Goal: Task Accomplishment & Management: Use online tool/utility

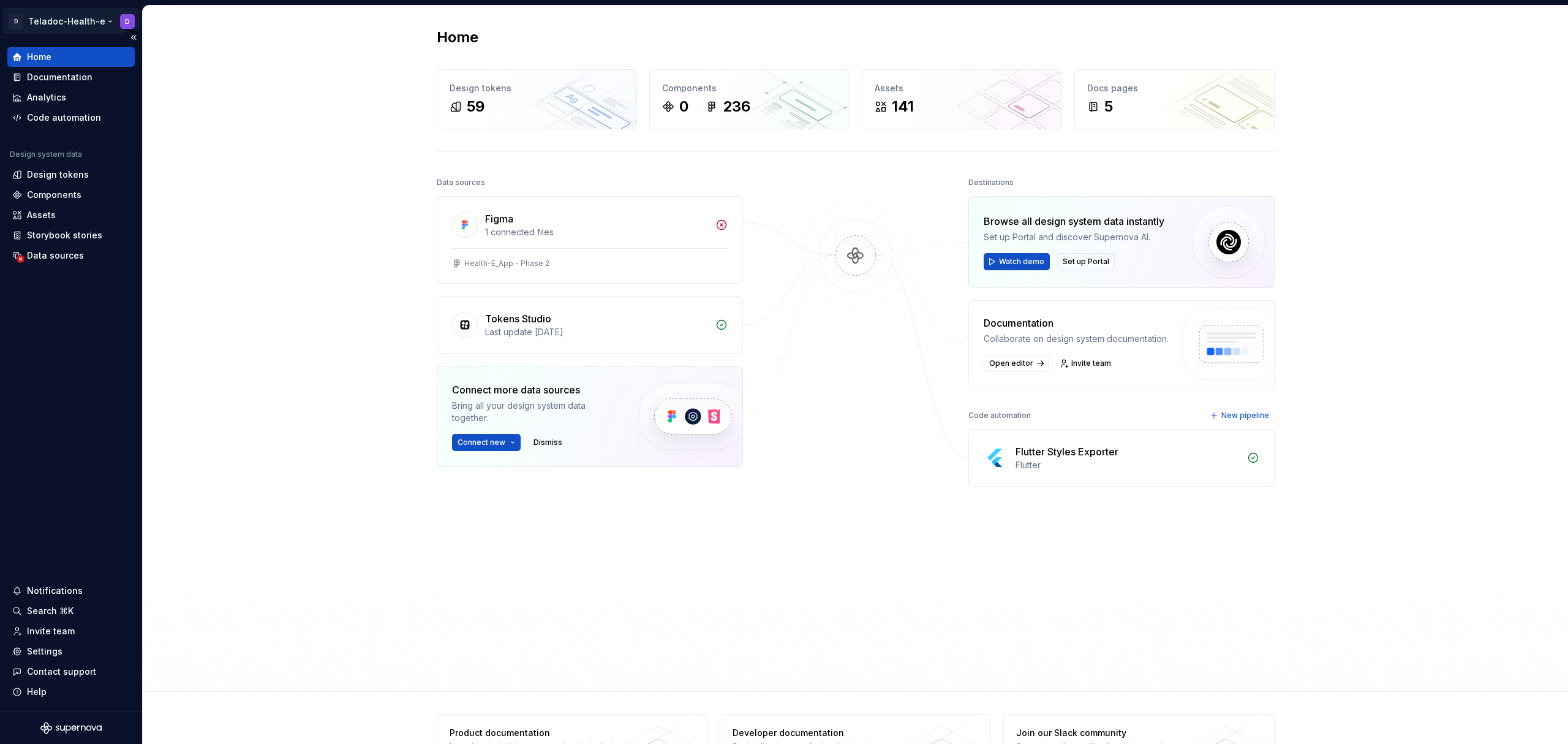
click at [103, 25] on html "D Teladoc-Health-e D Home Documentation Analytics Code automation Design system…" at bounding box center [784, 372] width 1568 height 744
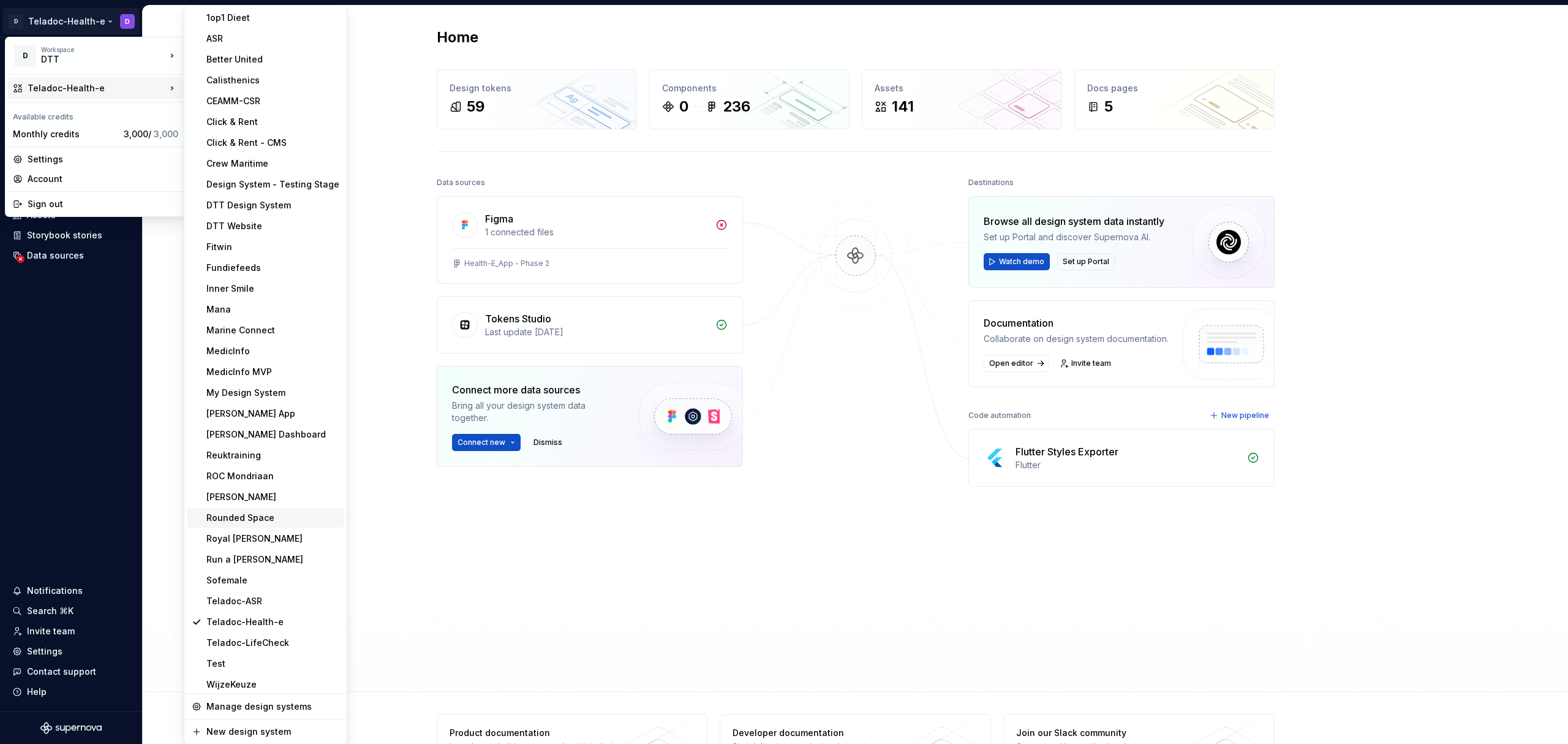
click at [275, 515] on div "Rounded Space" at bounding box center [272, 517] width 133 height 12
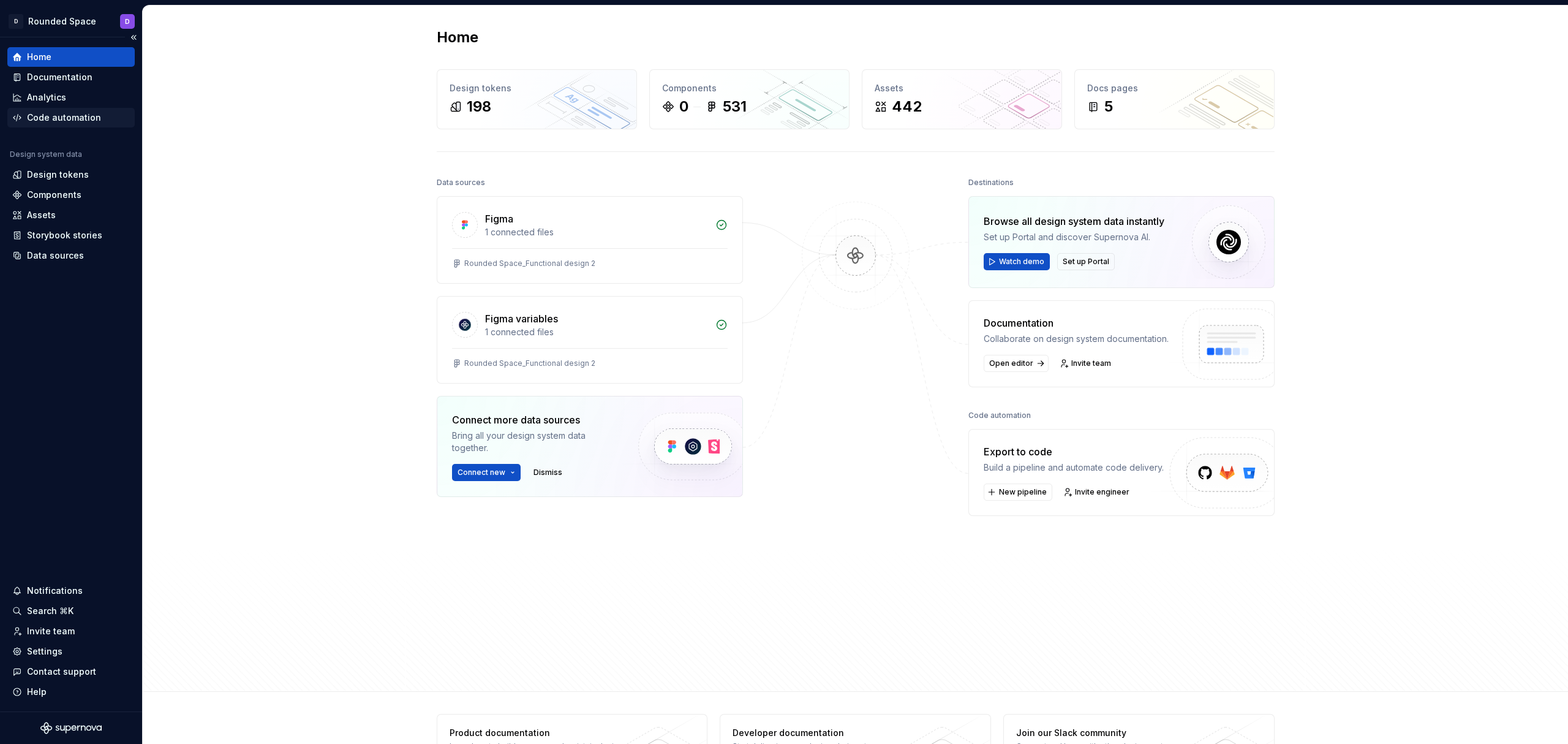
click at [59, 121] on div "Code automation" at bounding box center [64, 117] width 74 height 12
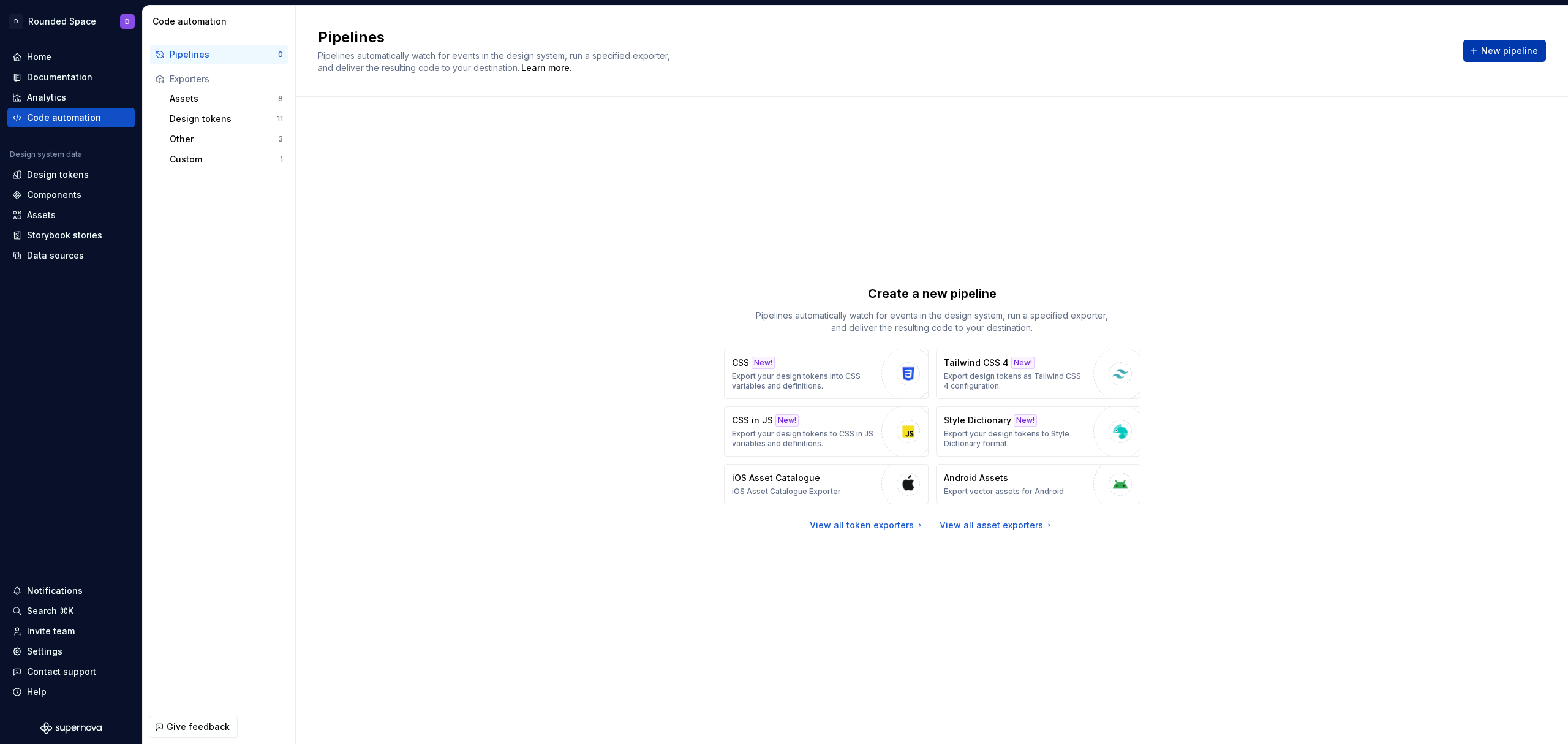
click at [1504, 55] on span "New pipeline" at bounding box center [1509, 51] width 57 height 12
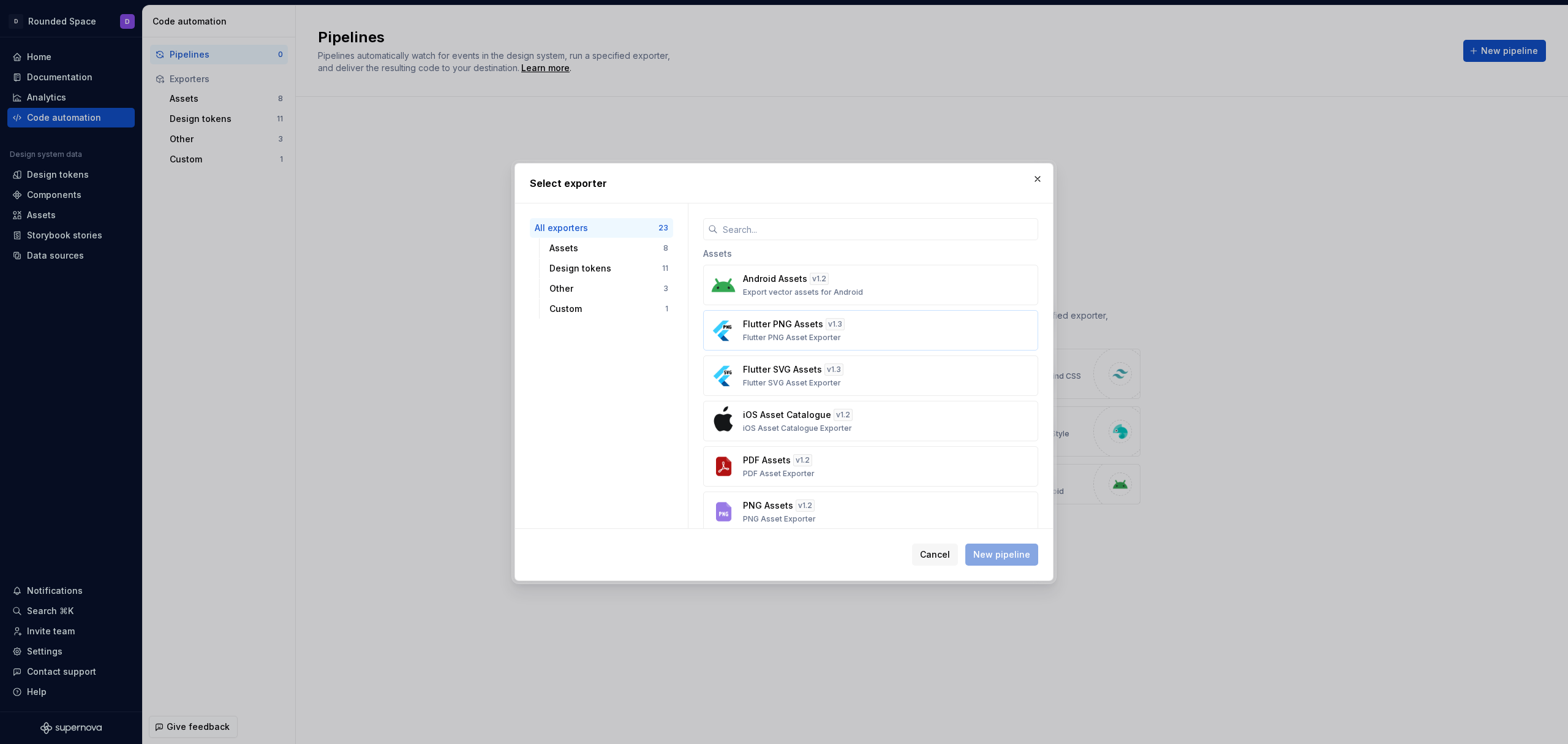
click at [771, 319] on p "Flutter PNG Assets" at bounding box center [783, 324] width 80 height 12
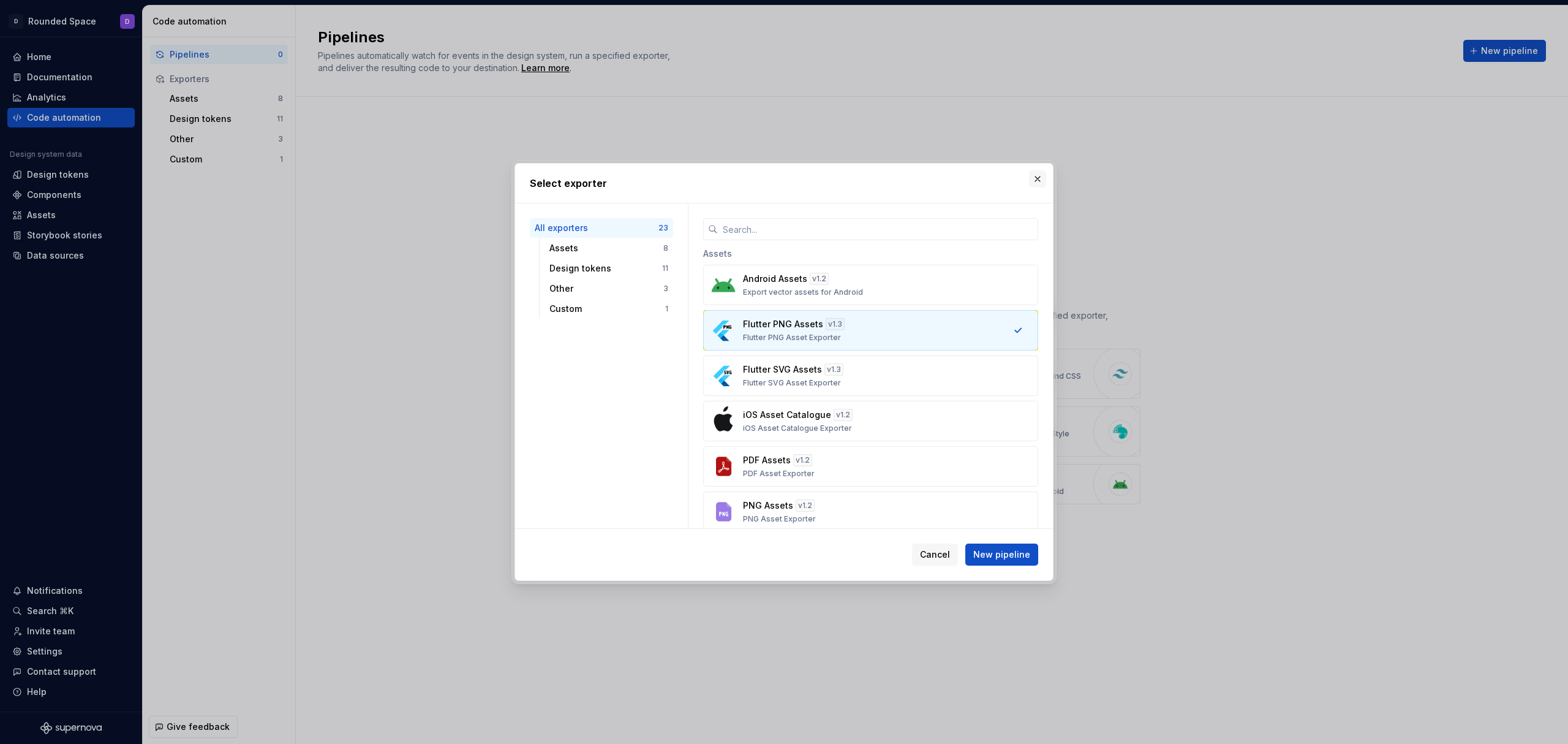
click at [1039, 177] on button "button" at bounding box center [1037, 178] width 17 height 17
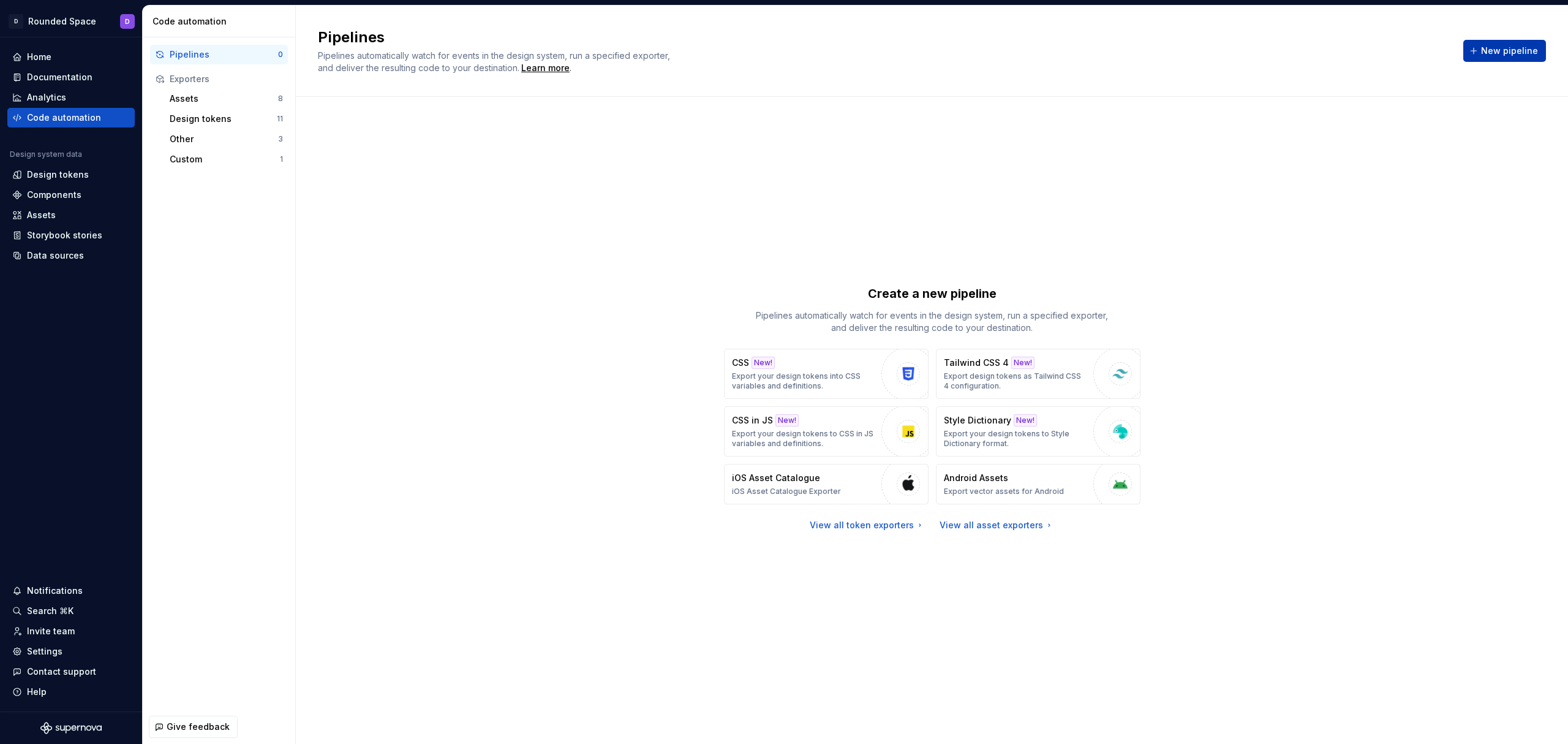
click at [1508, 46] on span "New pipeline" at bounding box center [1509, 51] width 57 height 12
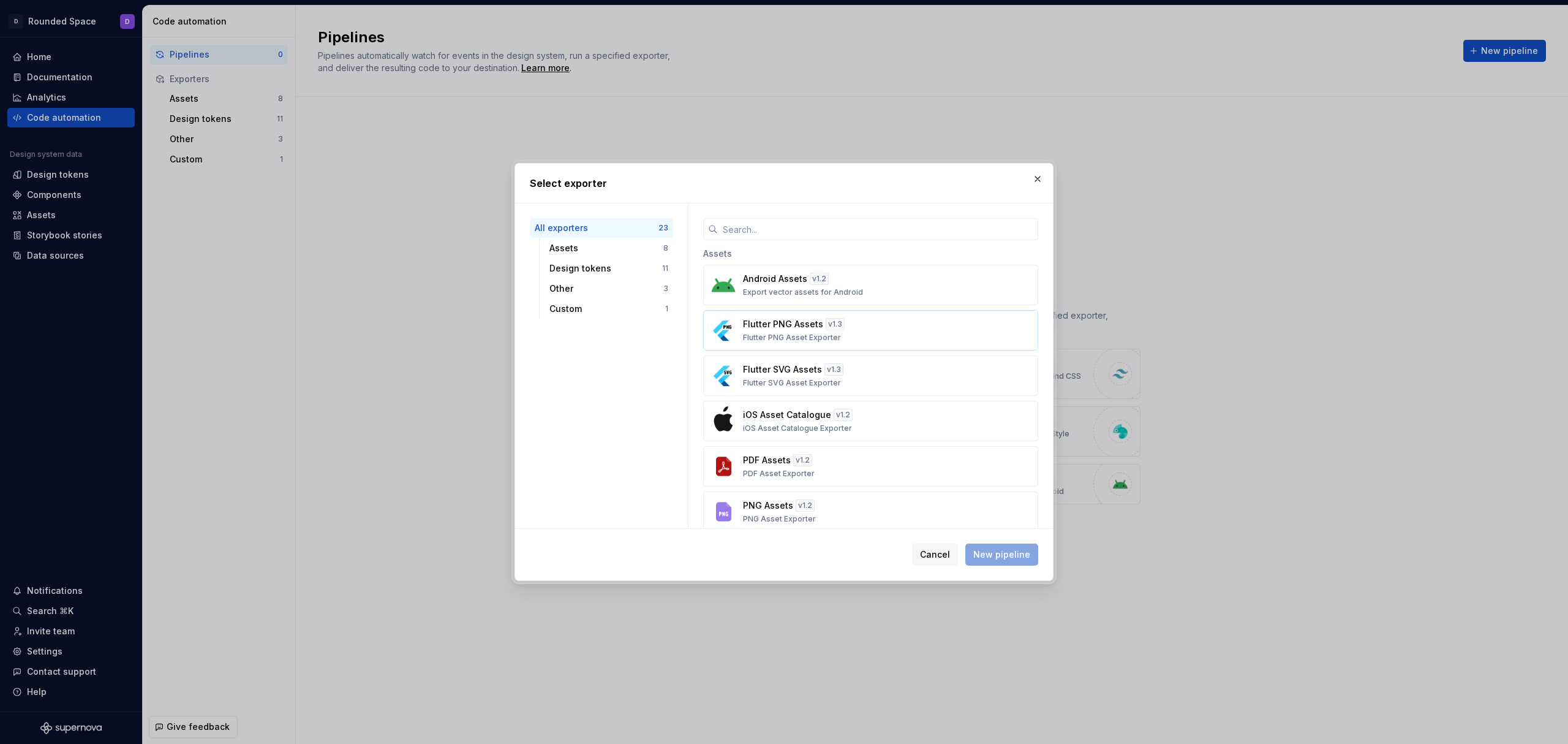
click at [771, 341] on p "Flutter PNG Asset Exporter" at bounding box center [792, 337] width 98 height 10
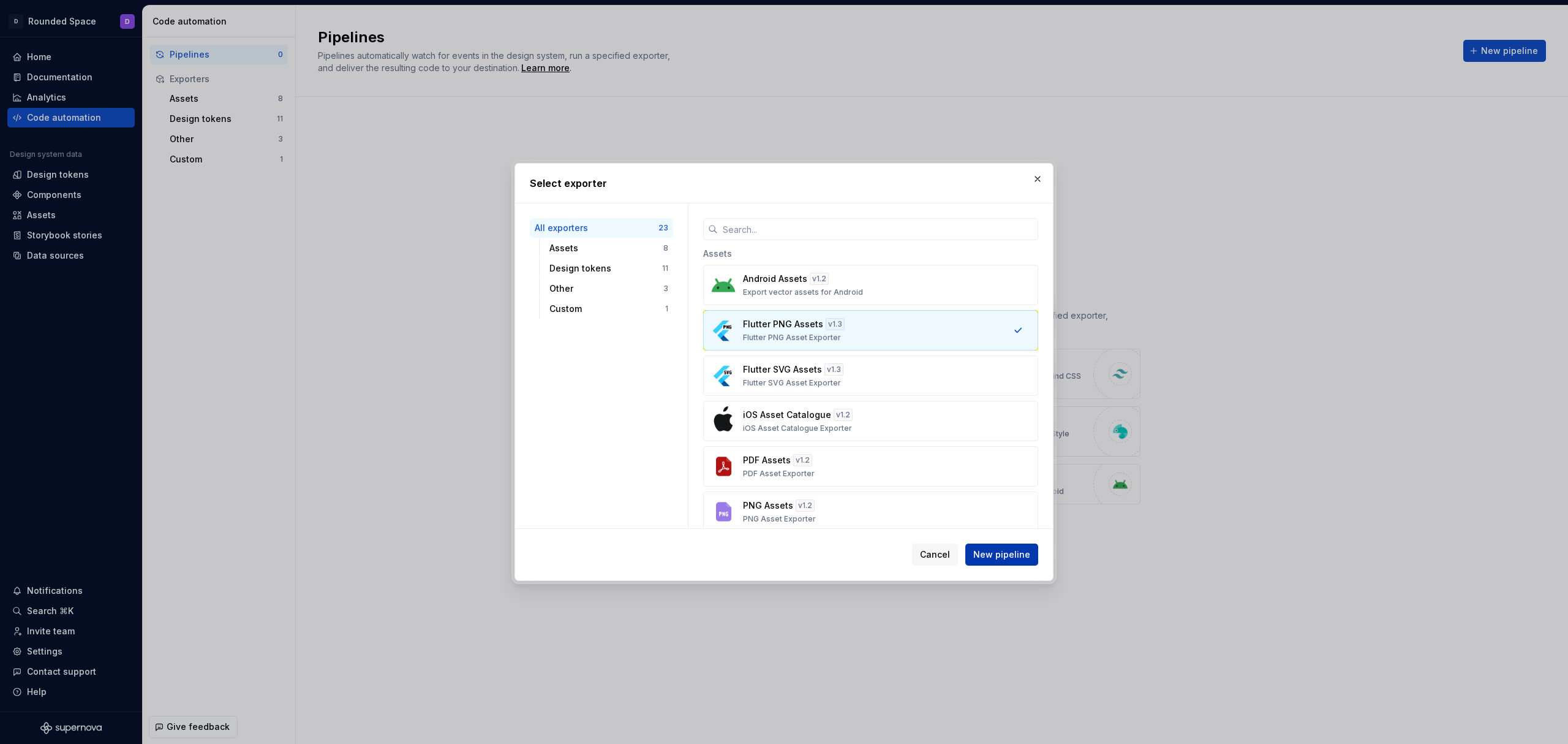
click at [1020, 560] on span "New pipeline" at bounding box center [1002, 554] width 57 height 12
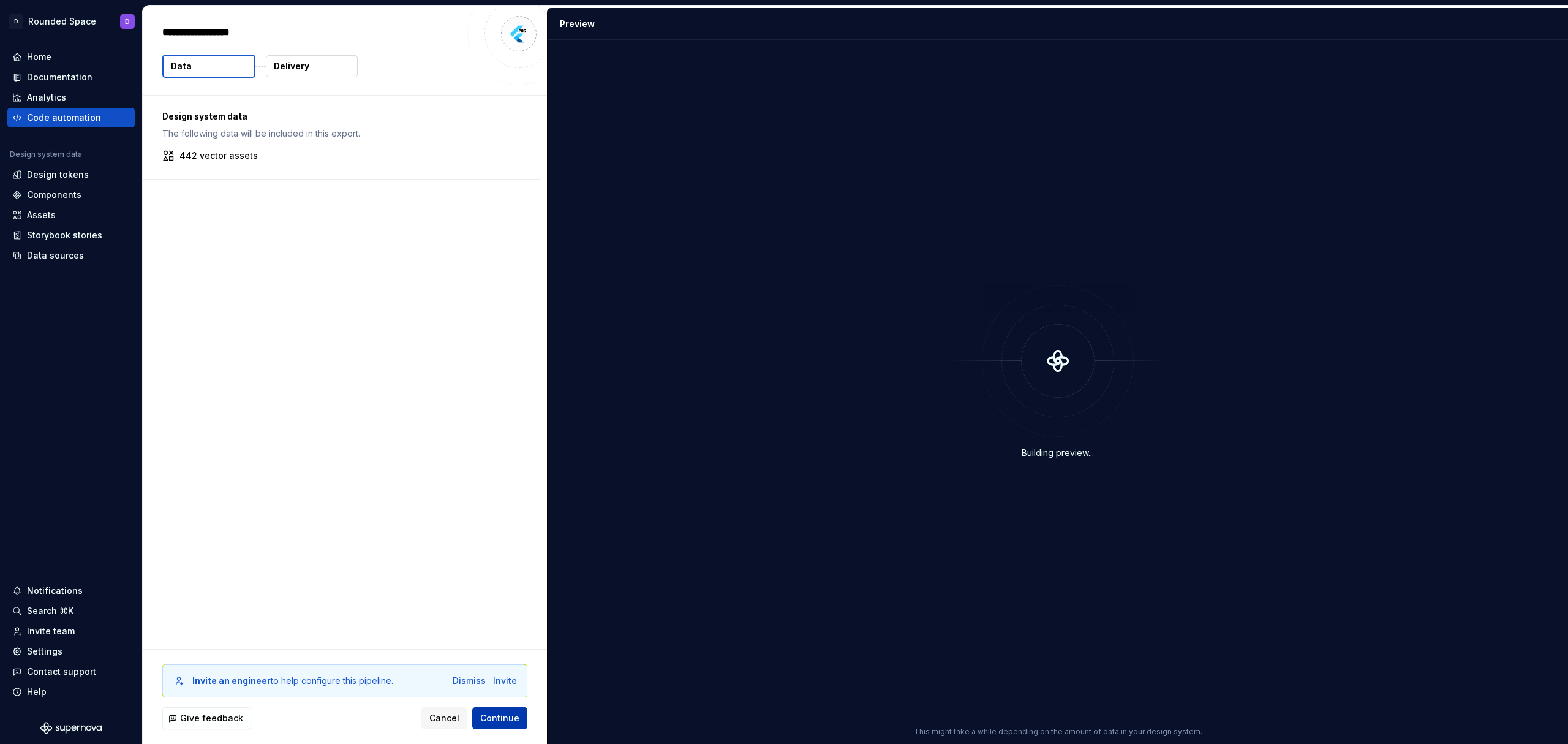
click at [511, 725] on button "Continue" at bounding box center [500, 718] width 55 height 22
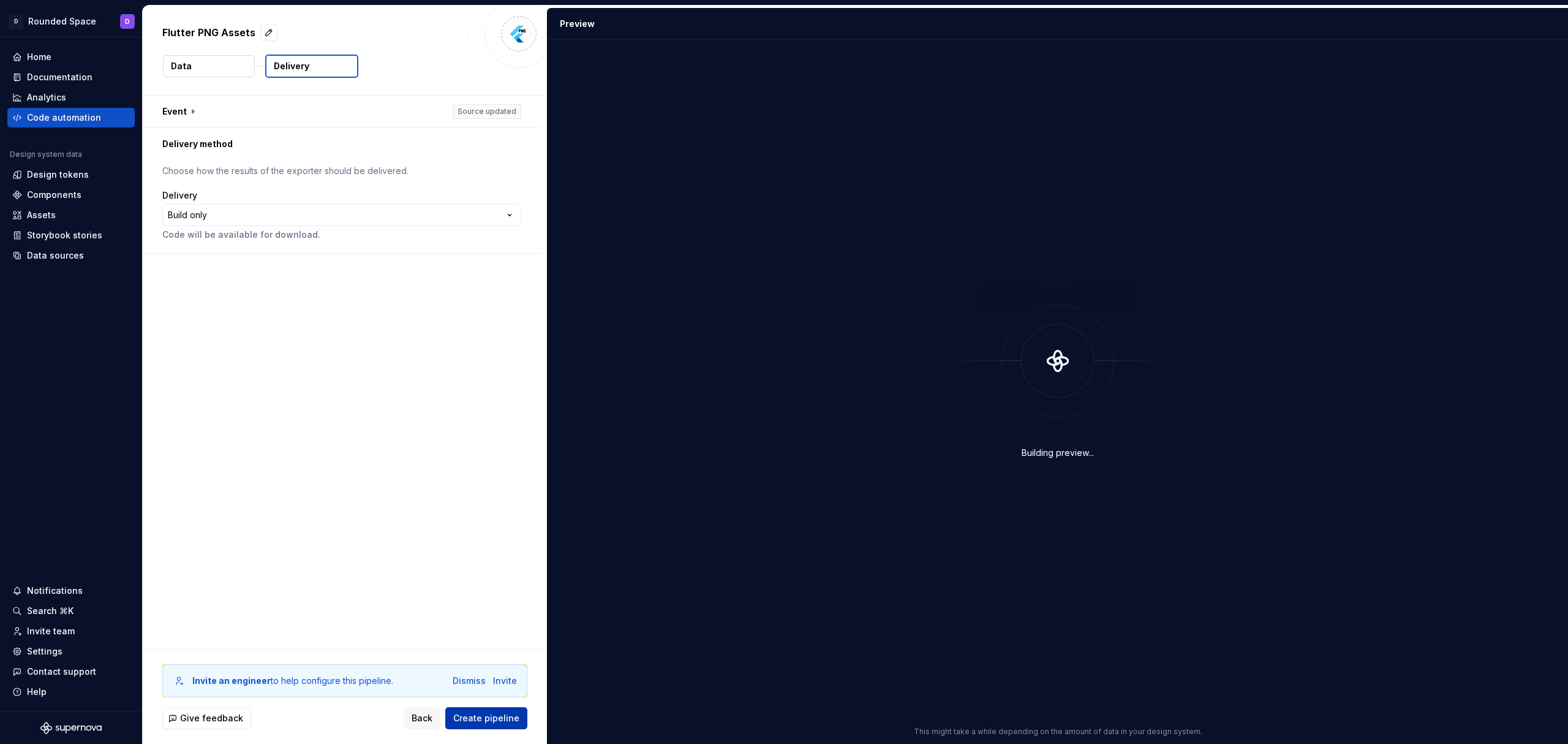
click at [500, 723] on span "Create pipeline" at bounding box center [485, 718] width 66 height 12
click at [292, 214] on div "**********" at bounding box center [341, 214] width 359 height 22
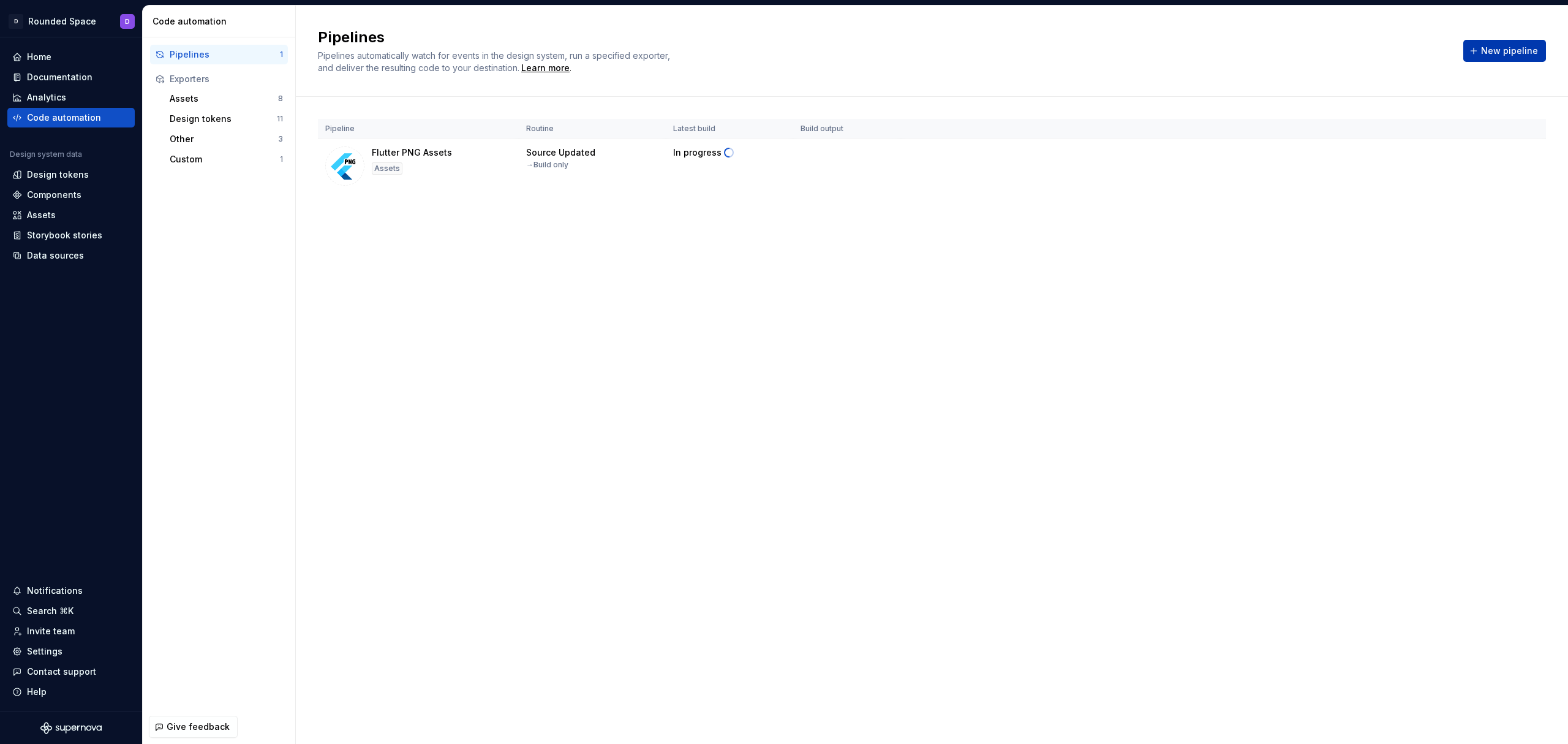
click at [1498, 50] on span "New pipeline" at bounding box center [1509, 51] width 57 height 12
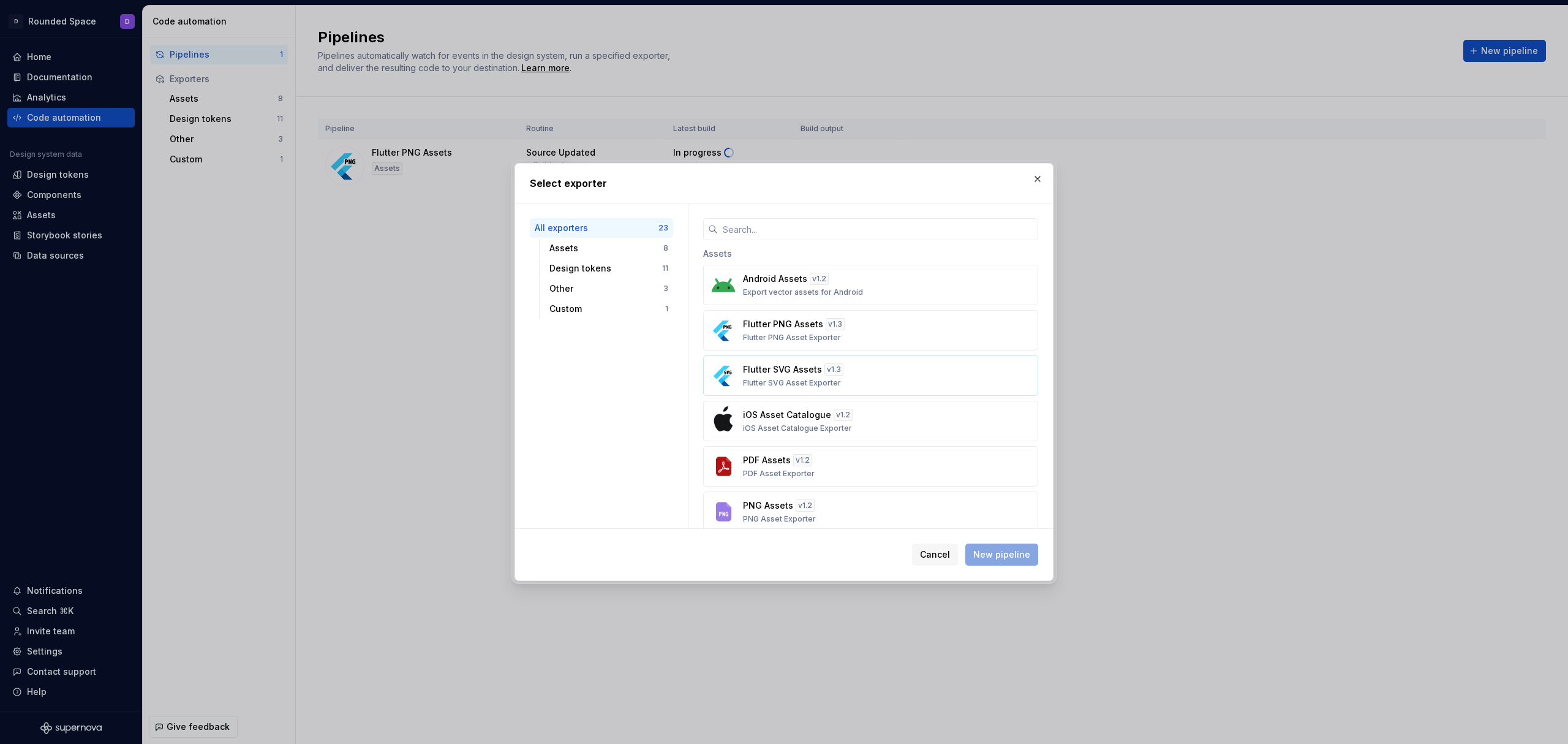
click at [780, 378] on div "Flutter SVG Assets v 1.3 Flutter SVG Asset Exporter" at bounding box center [867, 376] width 248 height 24
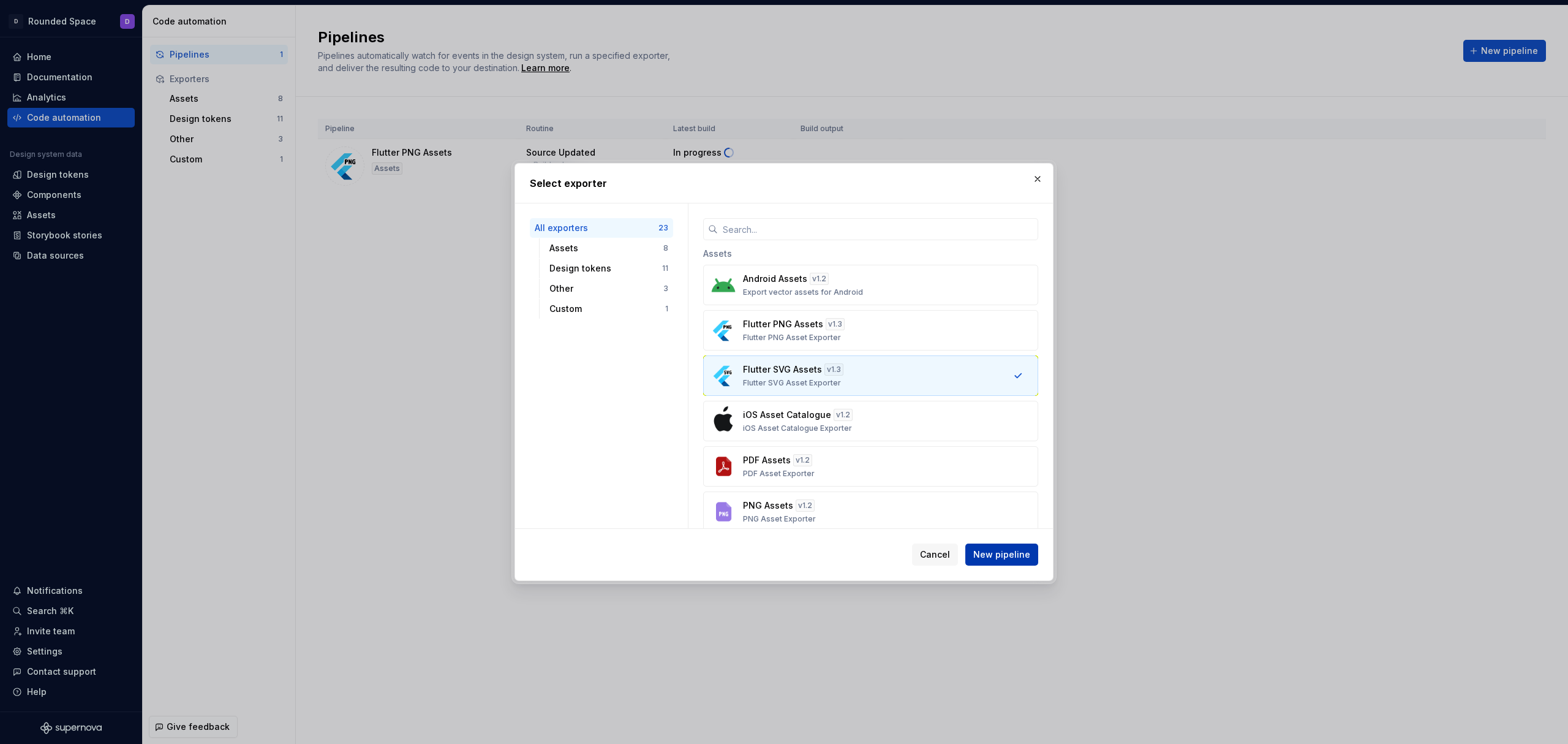
click at [1017, 549] on span "New pipeline" at bounding box center [1002, 554] width 57 height 12
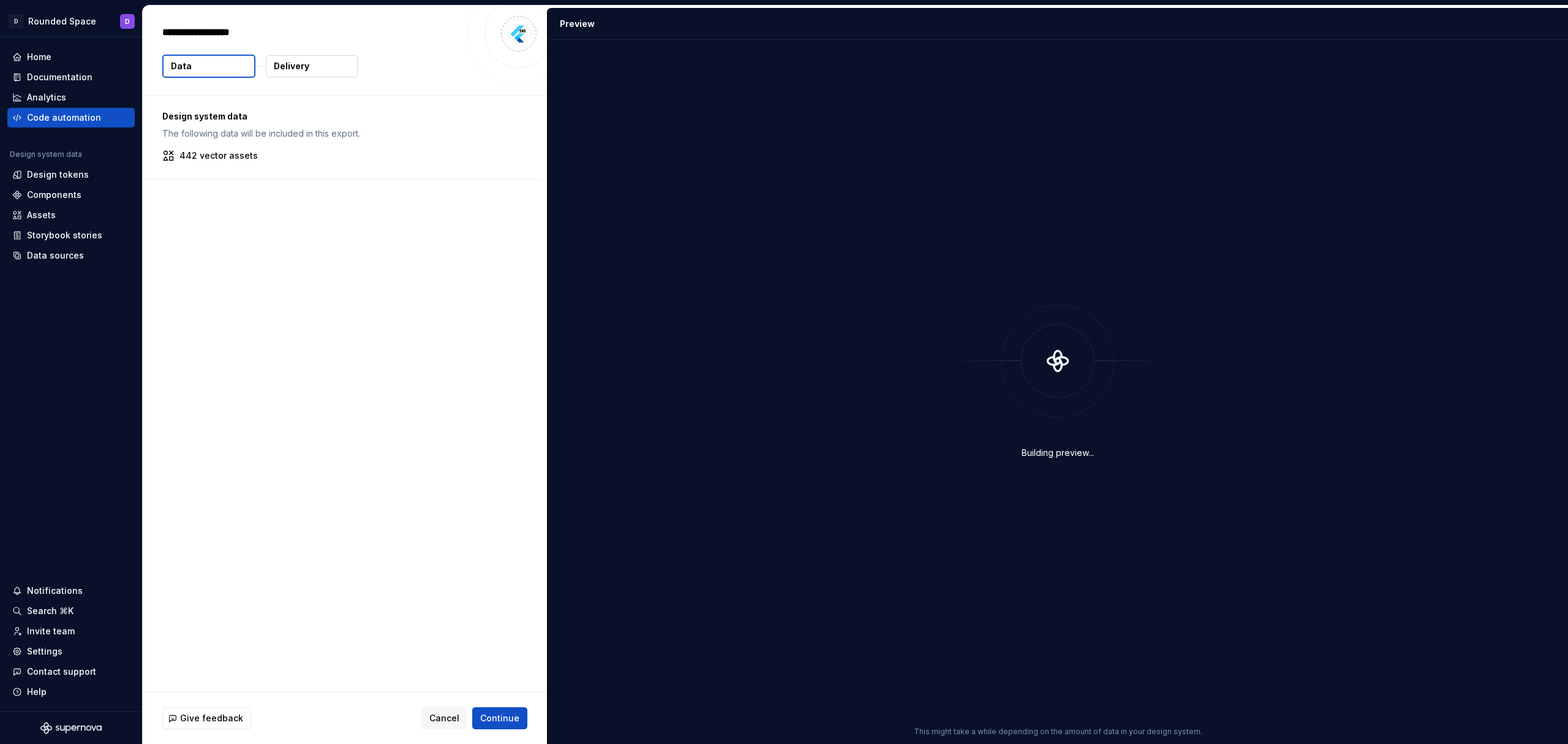
type textarea "*"
click at [509, 712] on span "Continue" at bounding box center [499, 718] width 39 height 12
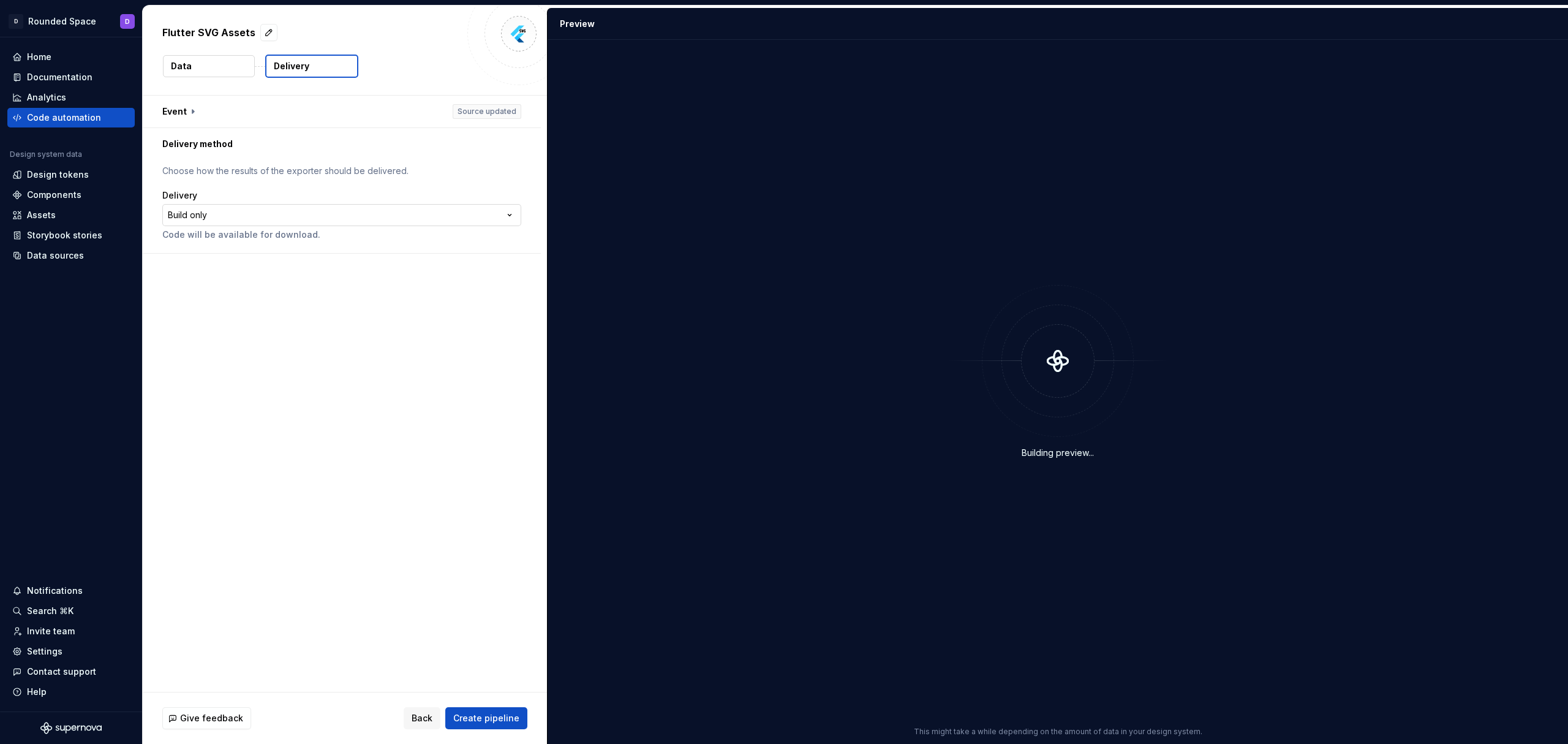
click at [218, 214] on html "**********" at bounding box center [784, 372] width 1568 height 744
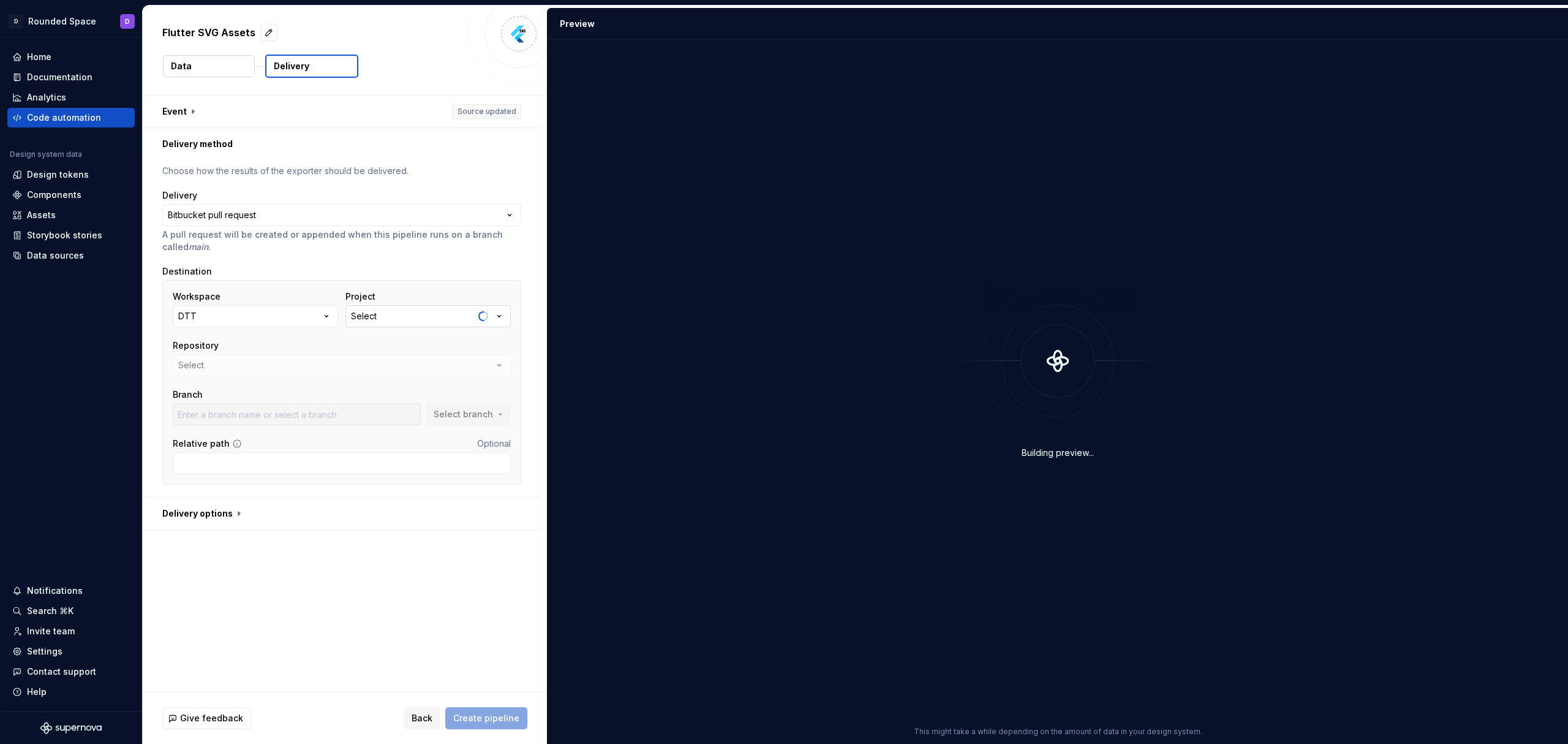
click at [367, 316] on div "Select" at bounding box center [364, 315] width 26 height 12
type input "roun"
type input "bugfix/MCD-270-flutter-0.4.9-create-account-com"
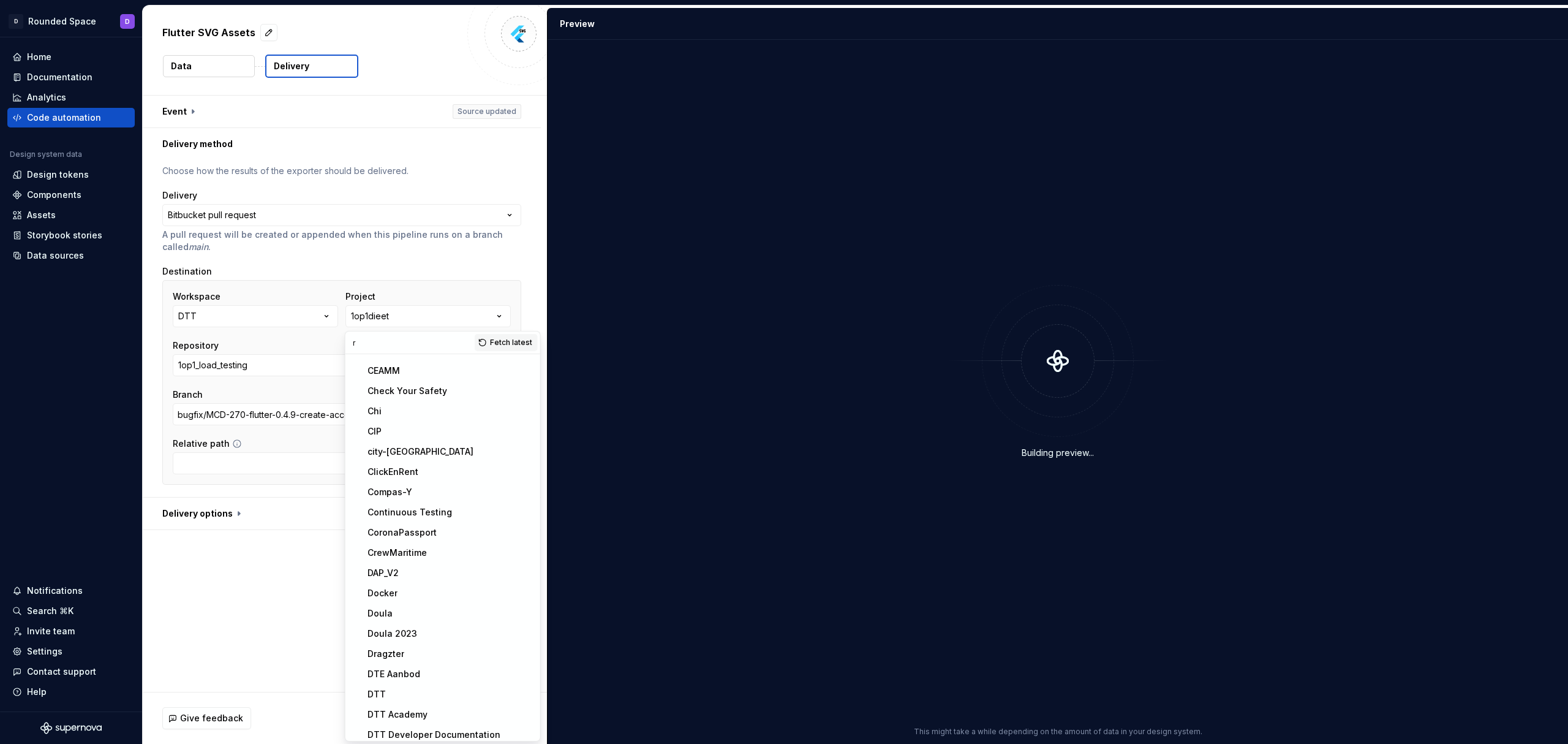
scroll to position [504, 0]
type input "rou"
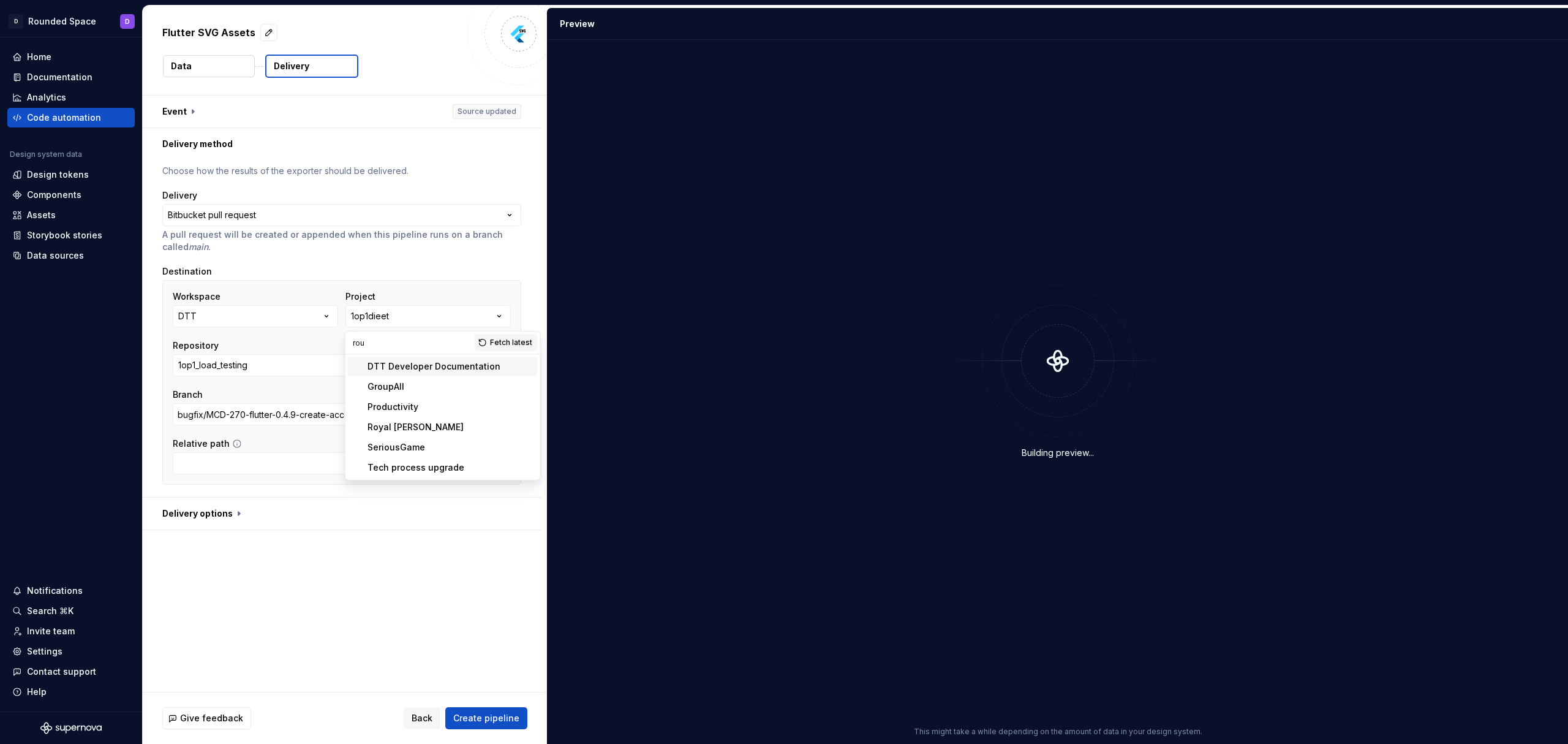
scroll to position [0, 0]
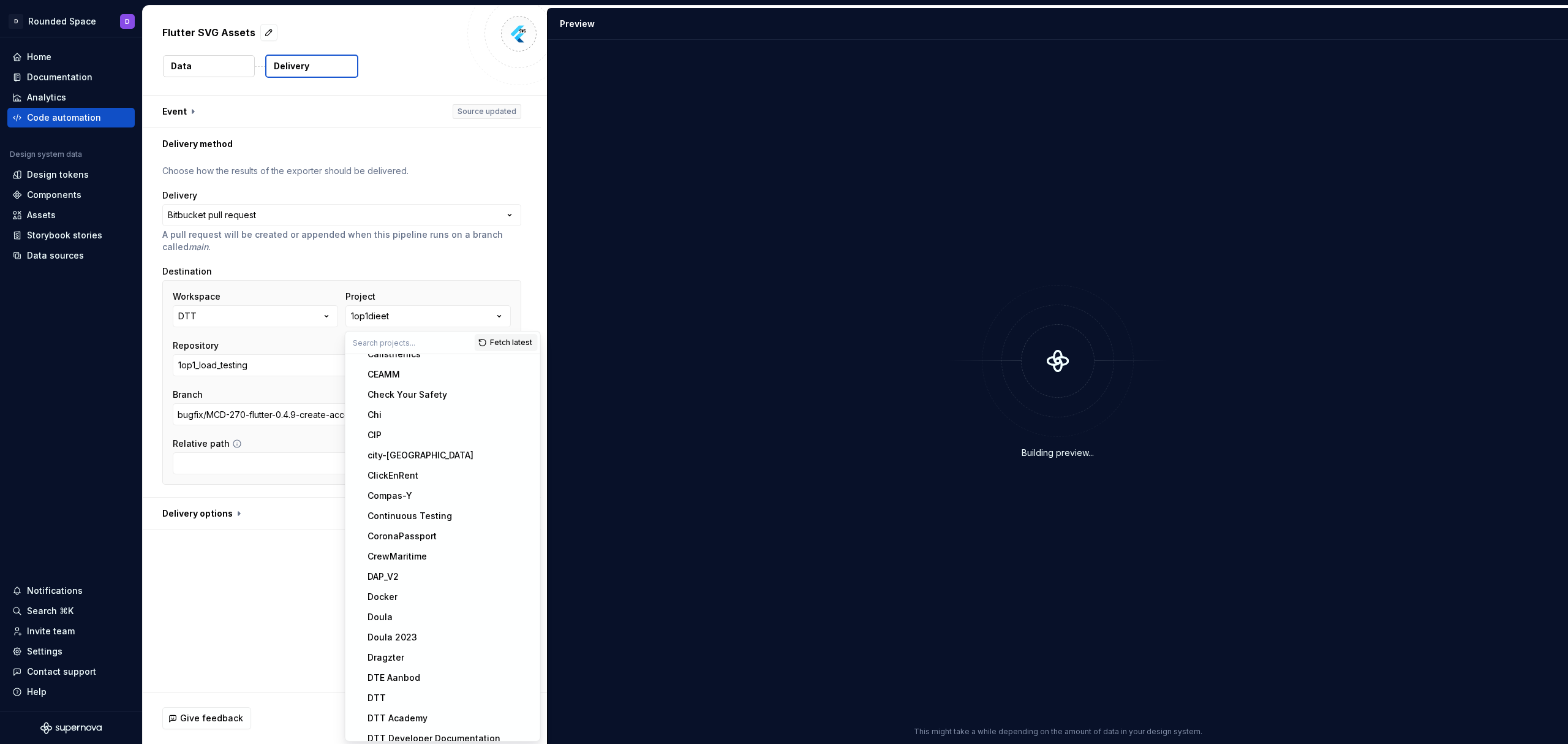
type input "r"
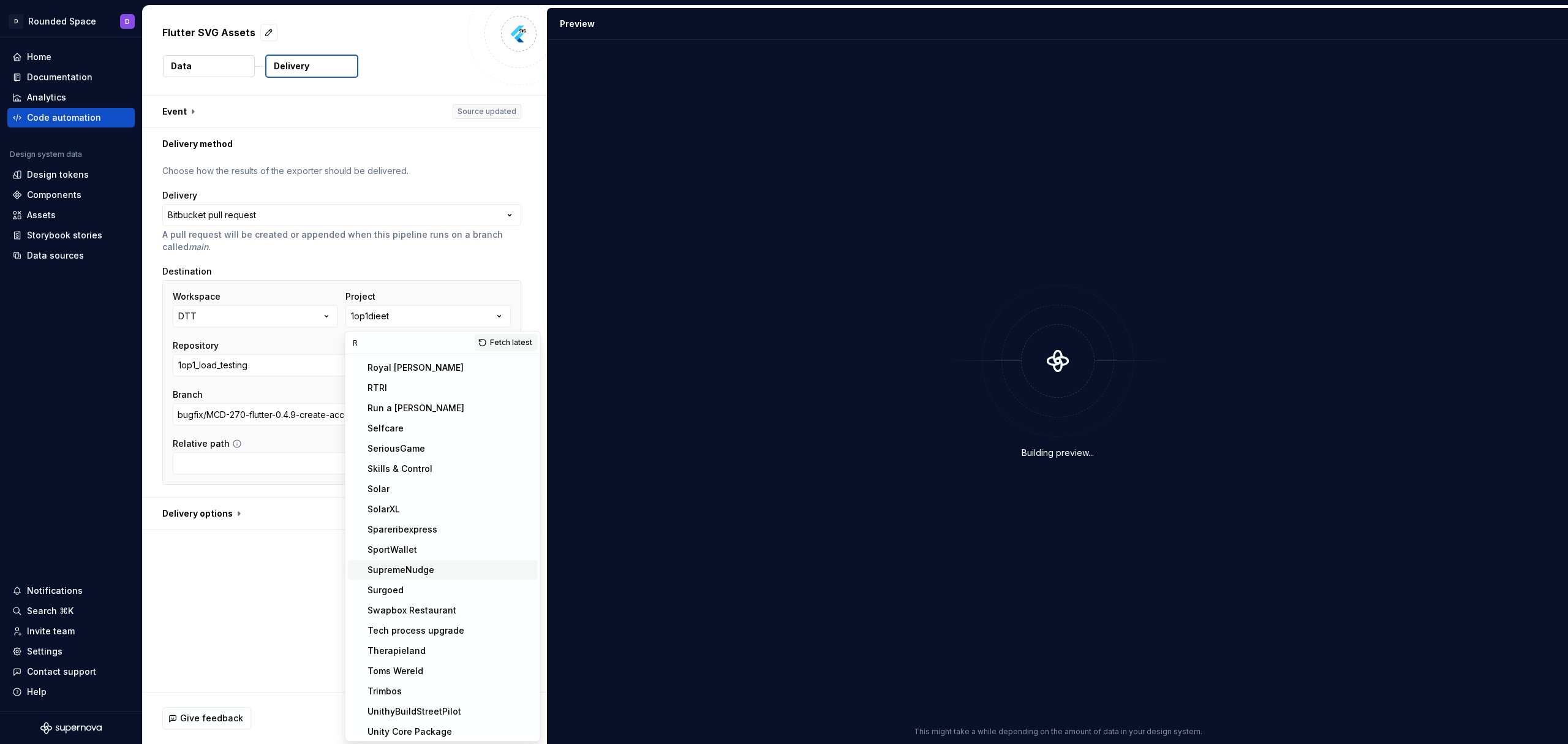
type input "R"
click at [267, 219] on html "**********" at bounding box center [784, 372] width 1568 height 744
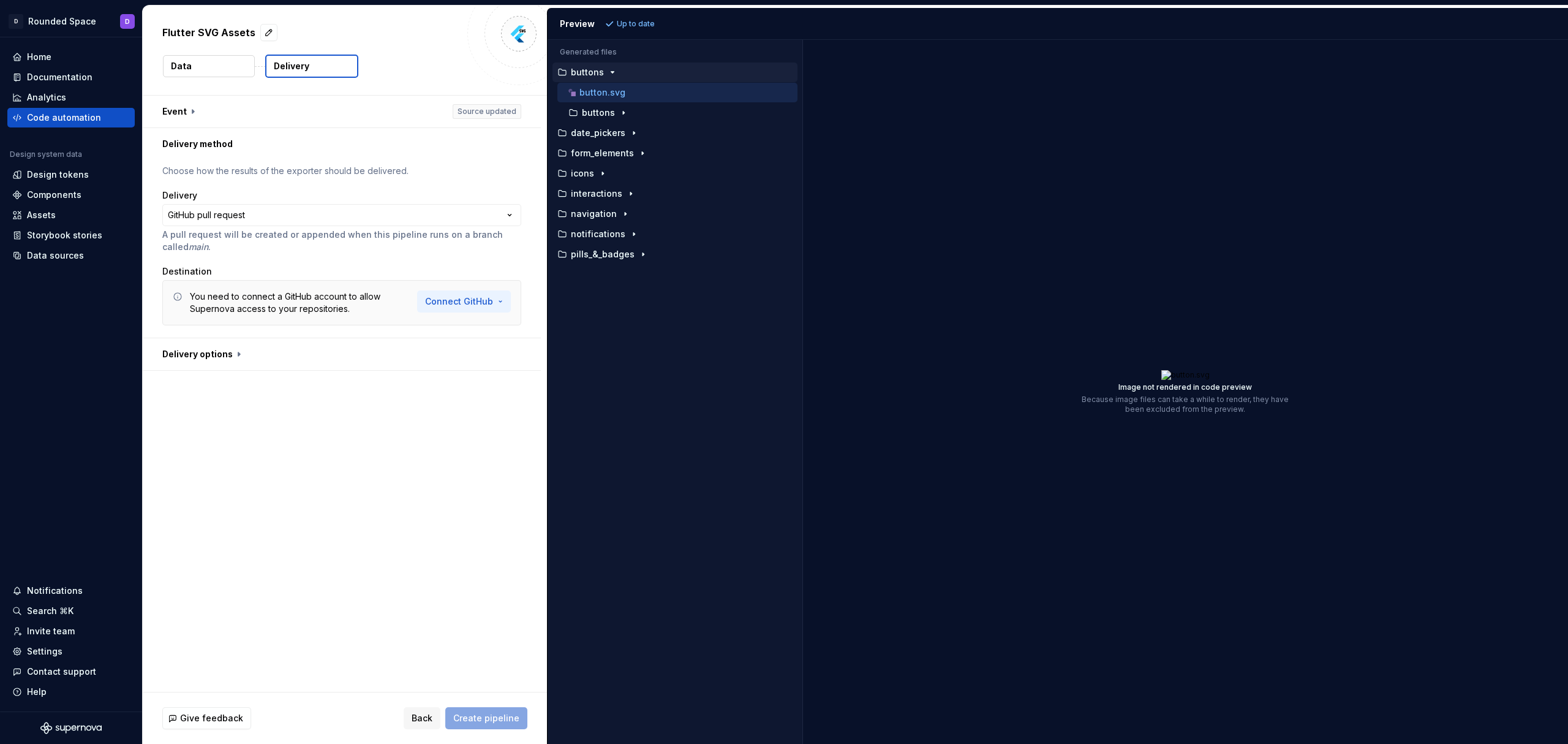
click at [466, 295] on html "**********" at bounding box center [784, 372] width 1568 height 744
click at [494, 331] on span "Connect GitHub account" at bounding box center [501, 328] width 125 height 12
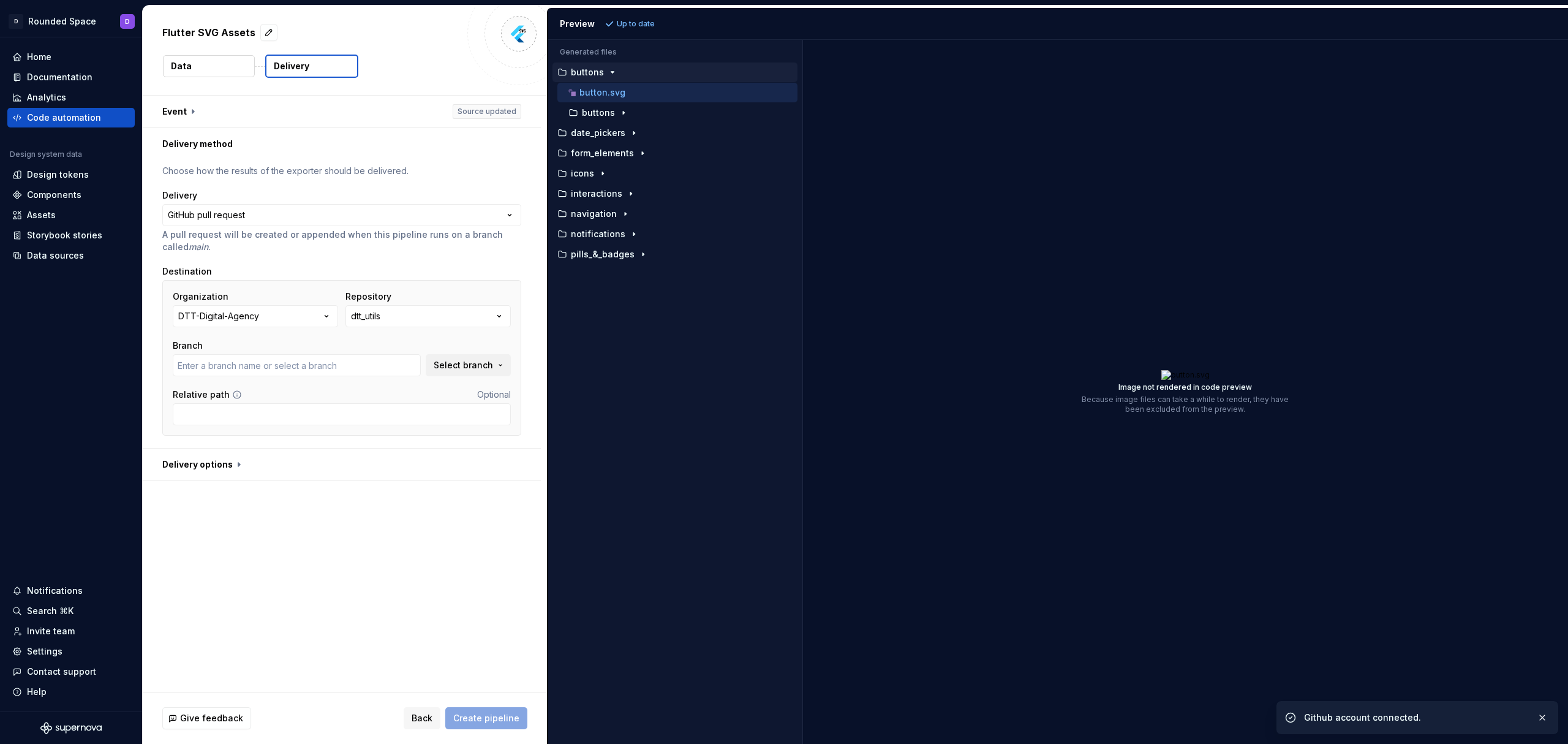
type input "0.1.13-ErrorCatching"
click at [393, 315] on button "dtt_utils" at bounding box center [428, 315] width 165 height 22
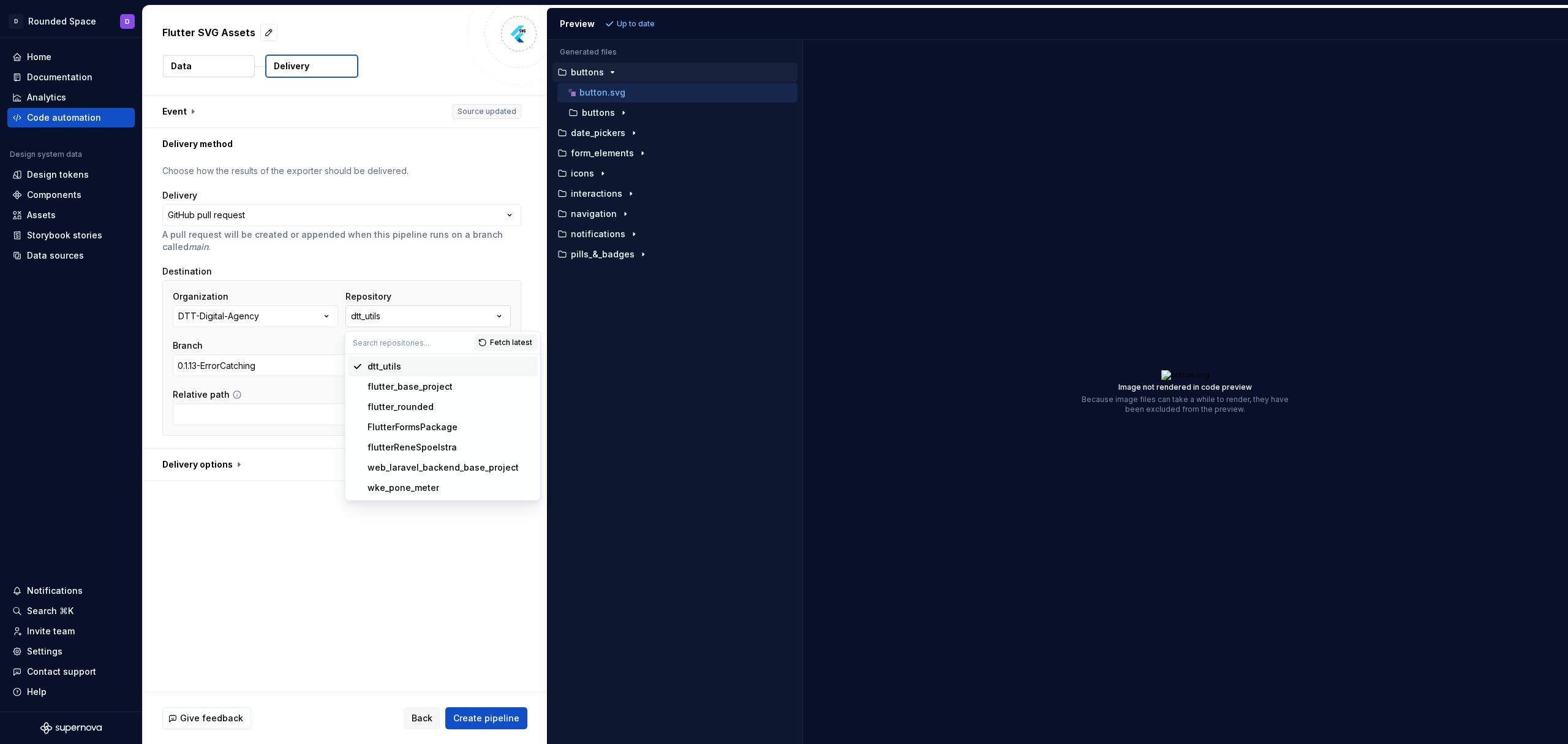
click at [393, 315] on button "dtt_utils" at bounding box center [428, 315] width 165 height 22
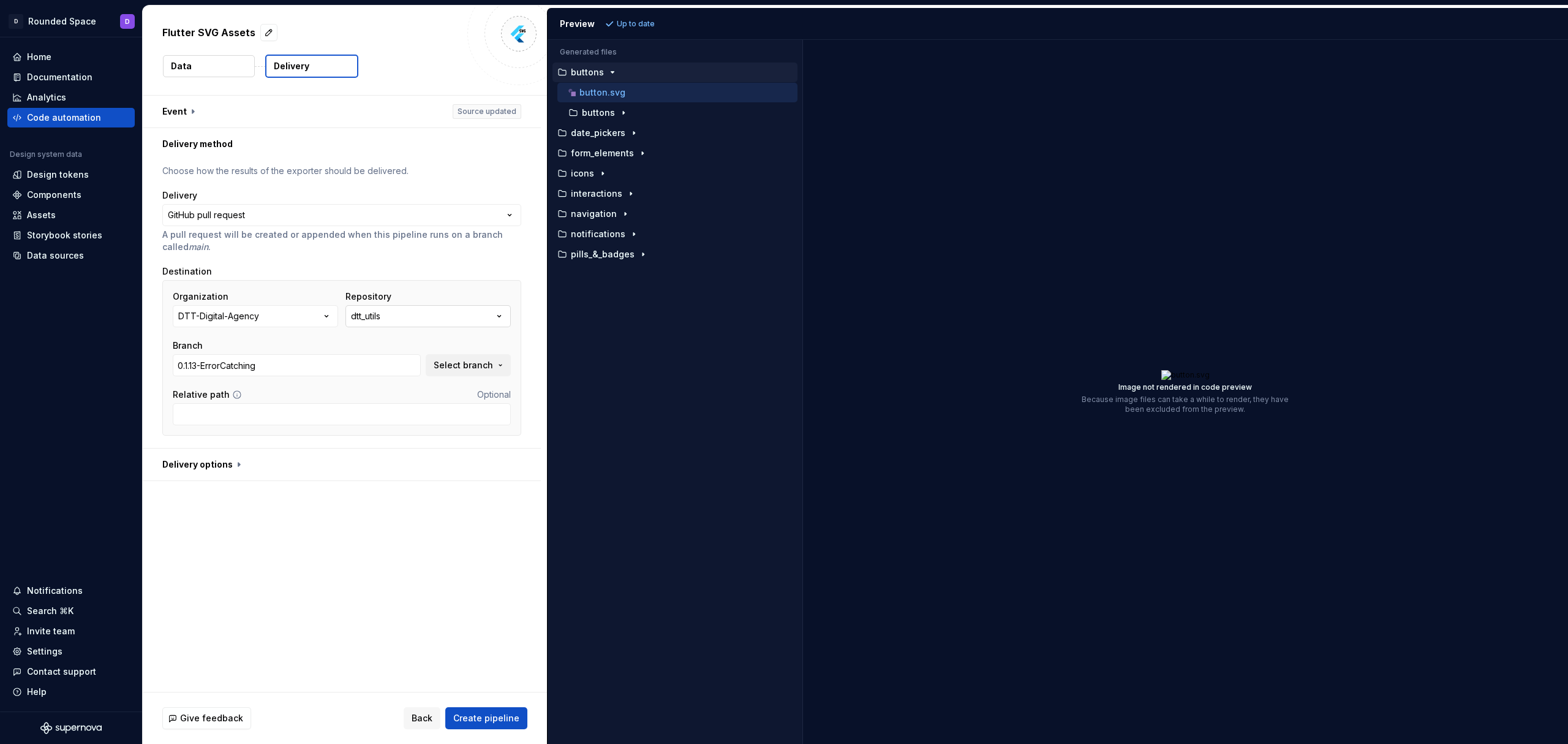
click at [393, 315] on button "dtt_utils" at bounding box center [428, 315] width 165 height 22
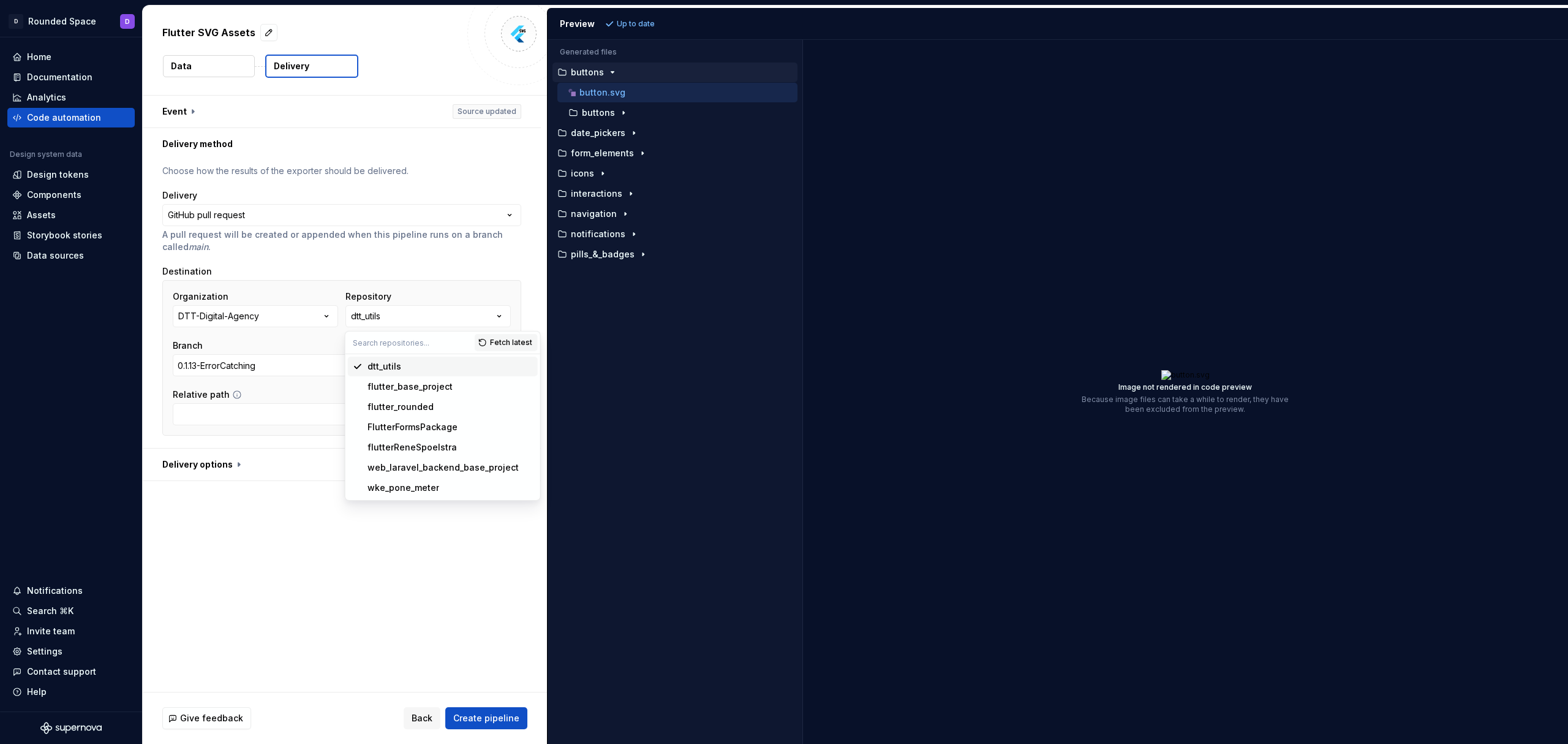
drag, startPoint x: 383, startPoint y: 377, endPoint x: 387, endPoint y: 382, distance: 6.4
click at [386, 381] on div "Fetch latest dtt_utils flutter_base_project flutter_rounded FlutterFormsPackage…" at bounding box center [442, 416] width 195 height 169
click at [414, 409] on div "flutter_rounded" at bounding box center [400, 407] width 66 height 12
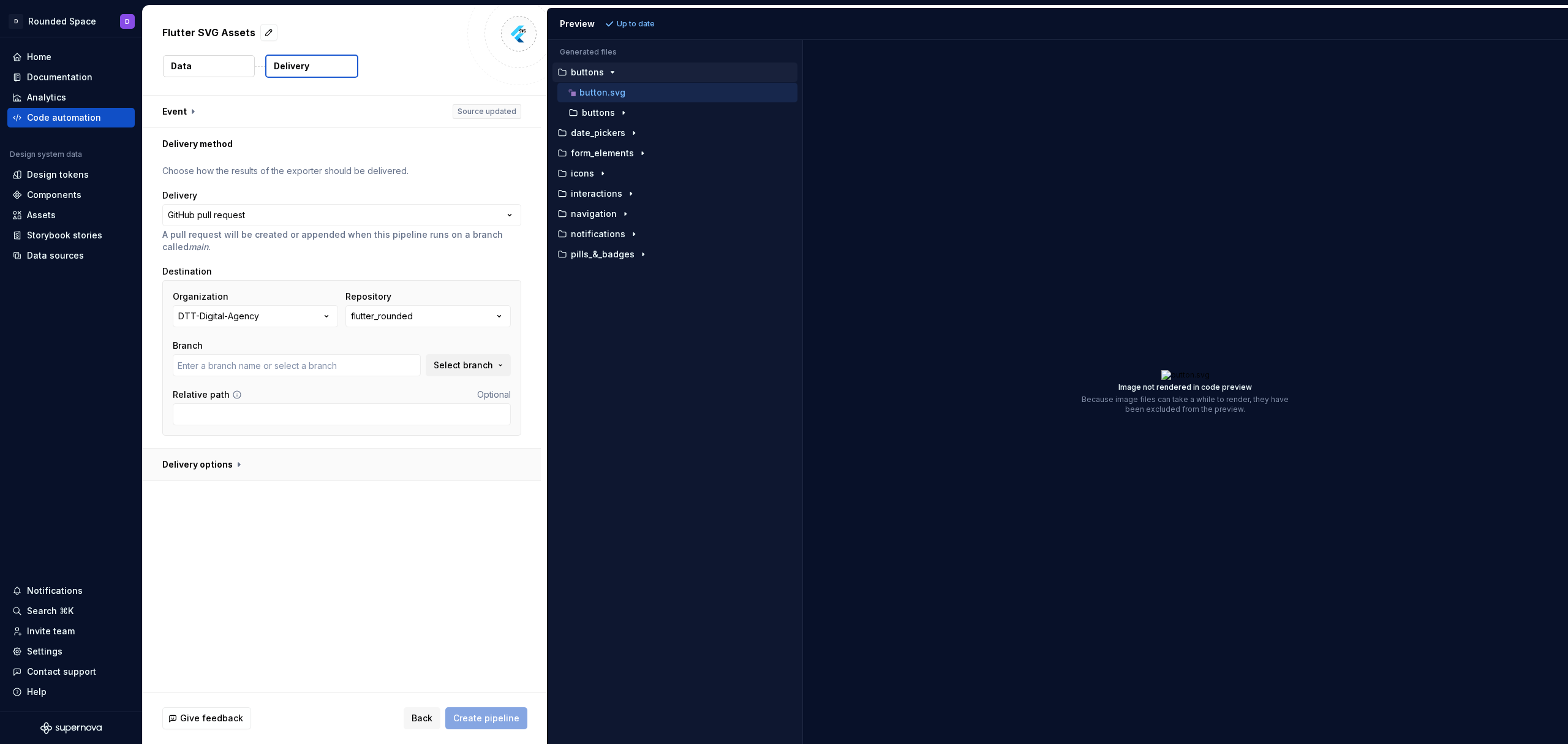
type input "main"
click at [246, 412] on input "Relative path" at bounding box center [341, 414] width 338 height 22
type input "assets/figma/"
click at [485, 718] on span "Create pipeline" at bounding box center [485, 718] width 66 height 12
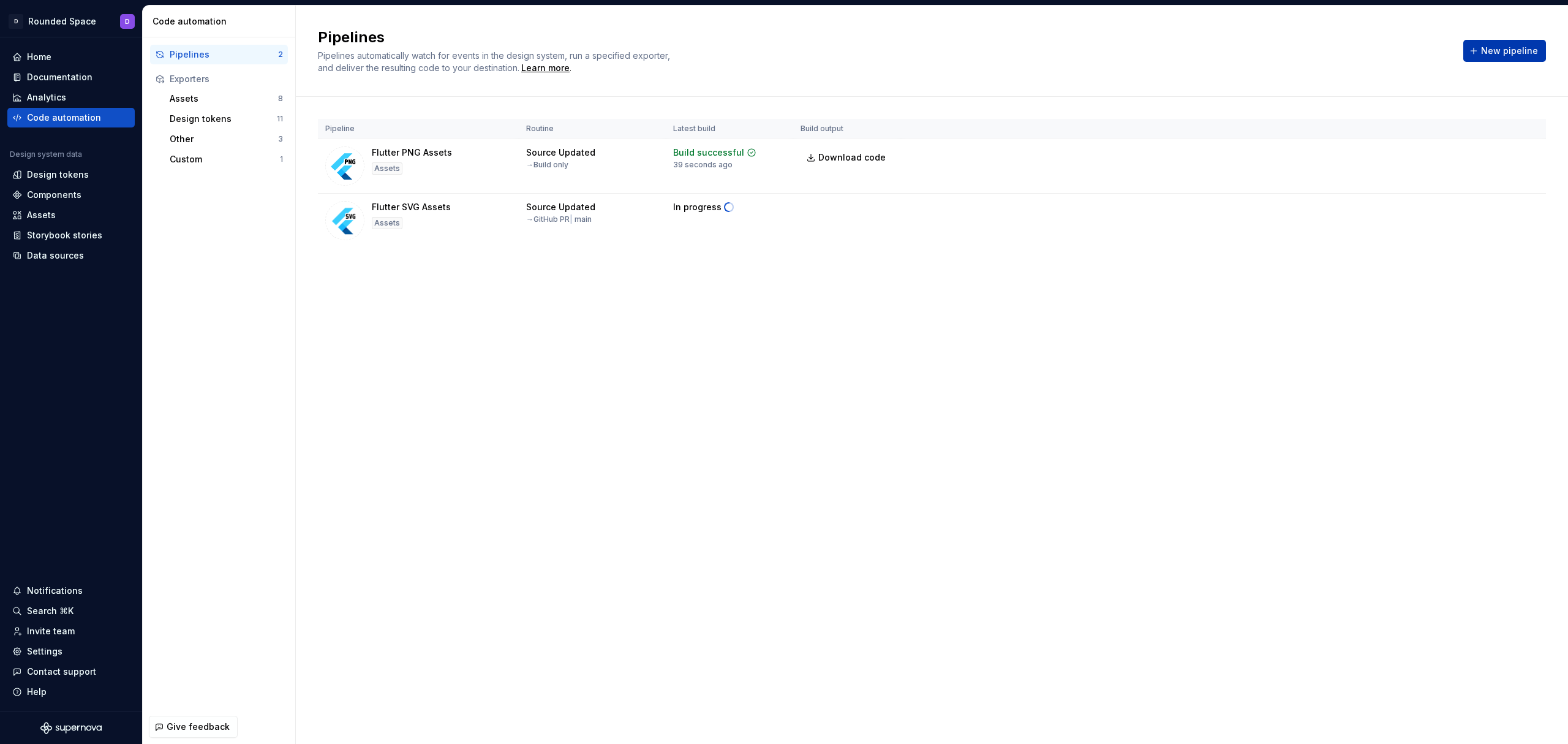
click at [1493, 49] on span "New pipeline" at bounding box center [1509, 51] width 57 height 12
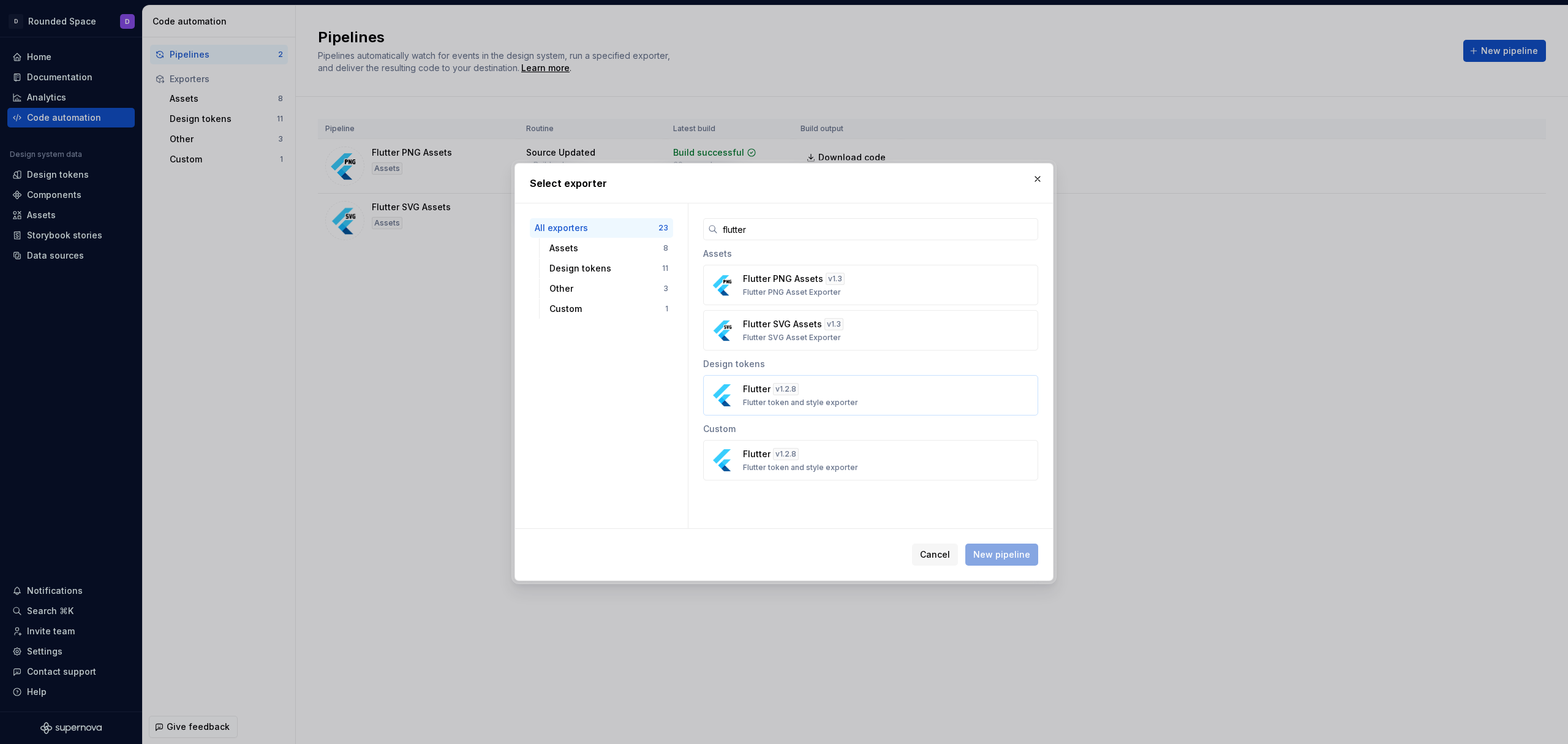
type input "flutter"
click at [855, 401] on div "Flutter v 1.2.8 Flutter token and style exporter" at bounding box center [867, 395] width 248 height 24
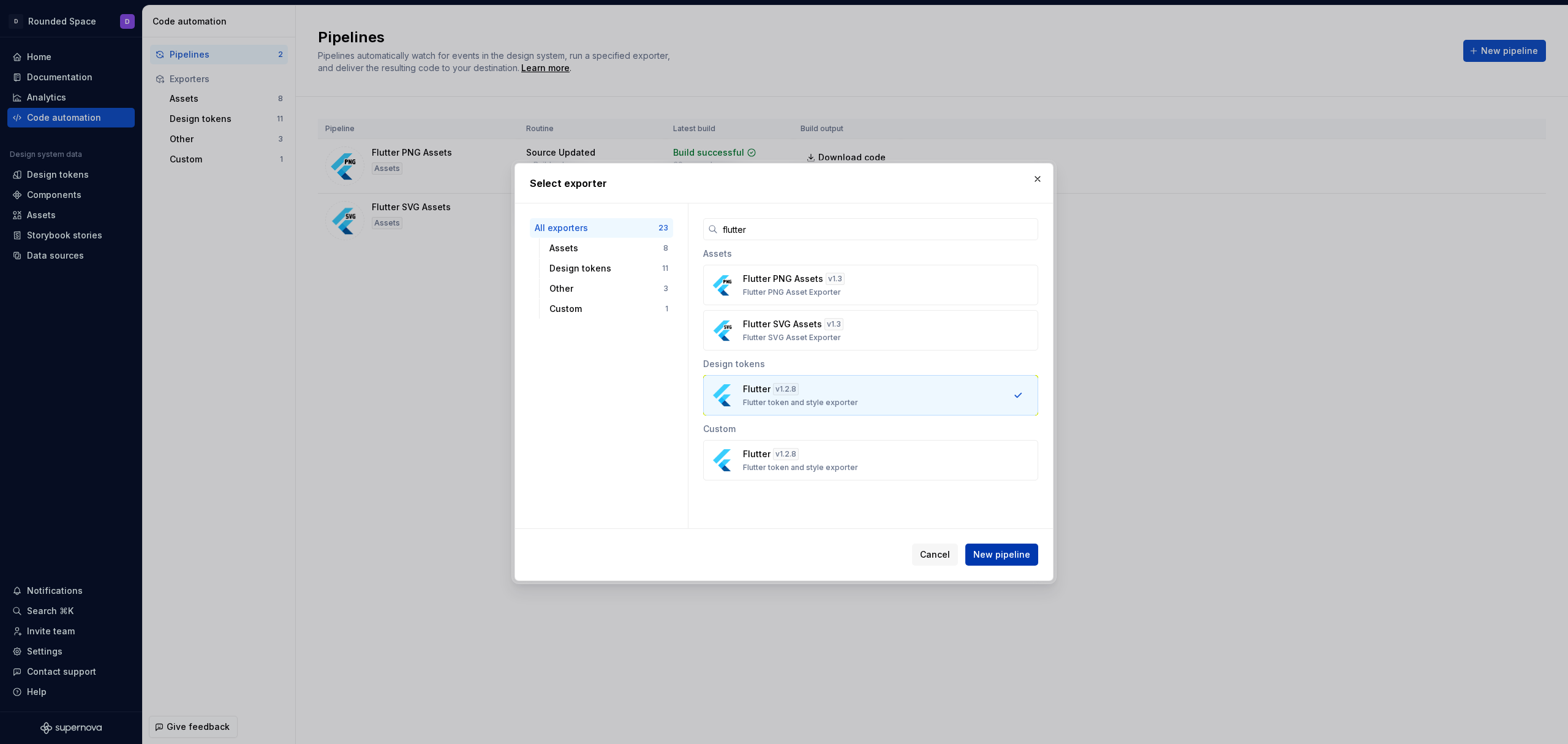
click at [1000, 557] on span "New pipeline" at bounding box center [1002, 554] width 57 height 12
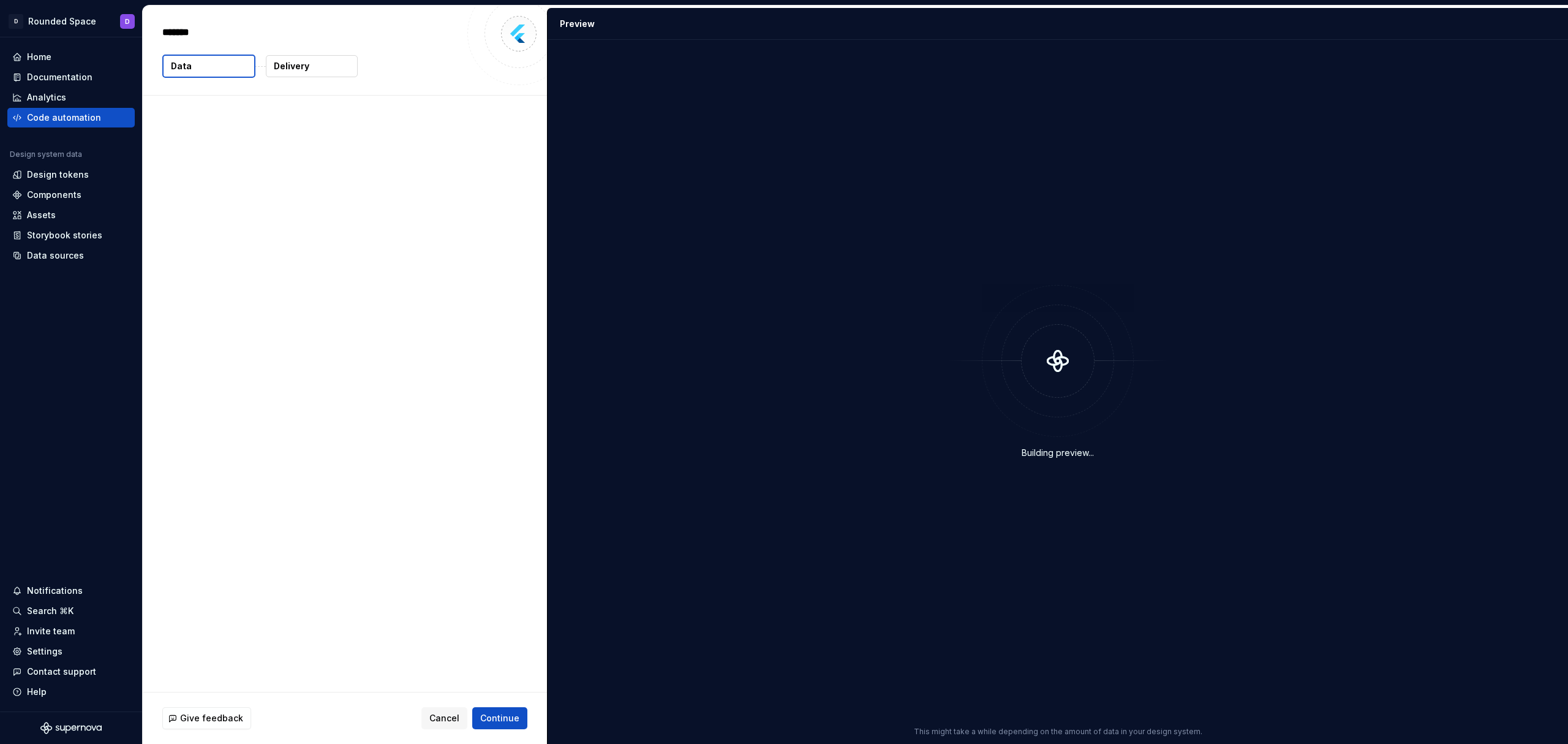
type textarea "*"
click at [490, 713] on span "Continue" at bounding box center [499, 718] width 39 height 12
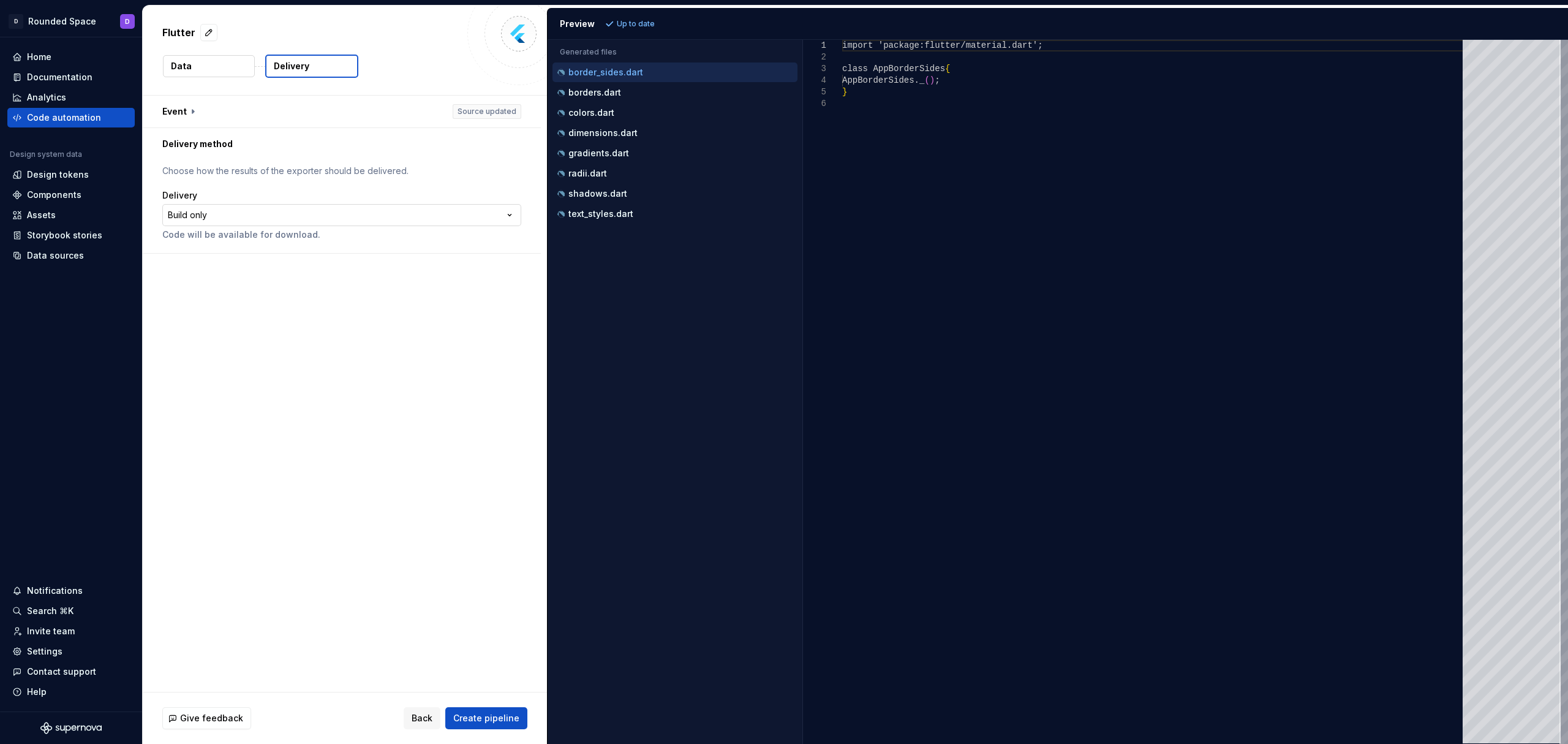
click at [202, 206] on html "**********" at bounding box center [784, 372] width 1568 height 744
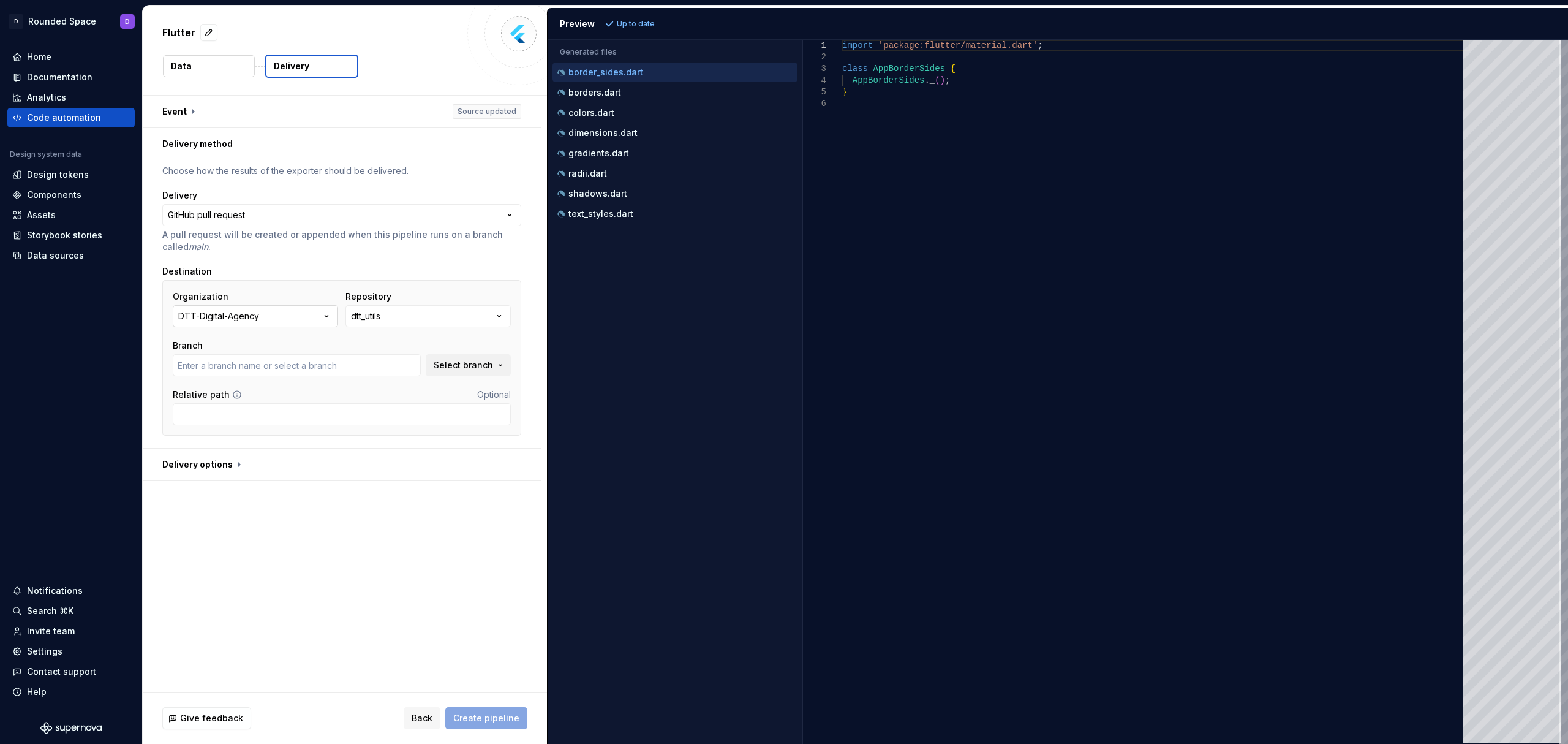
click at [273, 322] on button "DTT-Digital-Agency" at bounding box center [255, 315] width 165 height 22
type input "0.1.13-ErrorCatching"
click at [393, 321] on button "dtt_utils" at bounding box center [428, 315] width 165 height 22
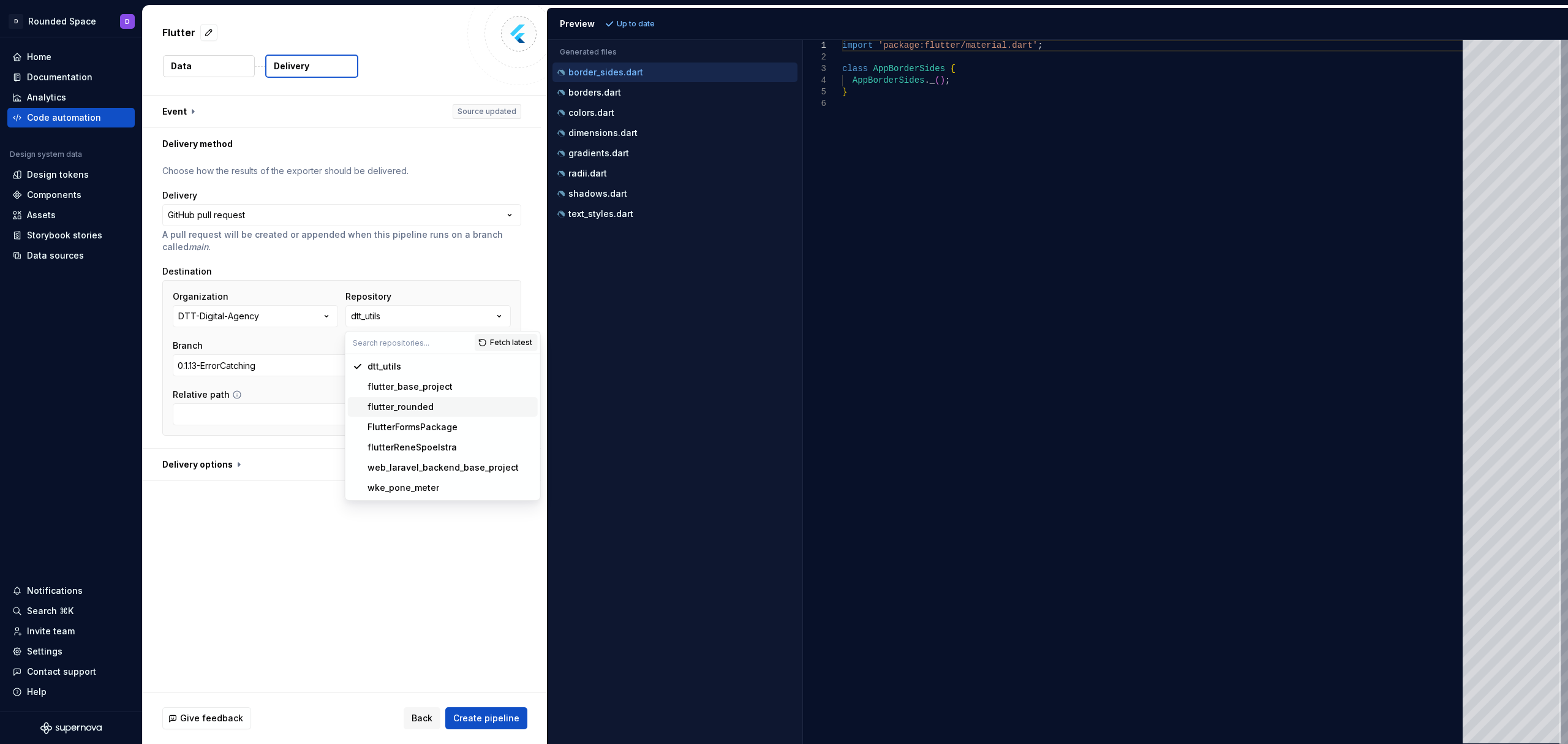
click at [435, 407] on div "flutter_rounded" at bounding box center [450, 407] width 165 height 12
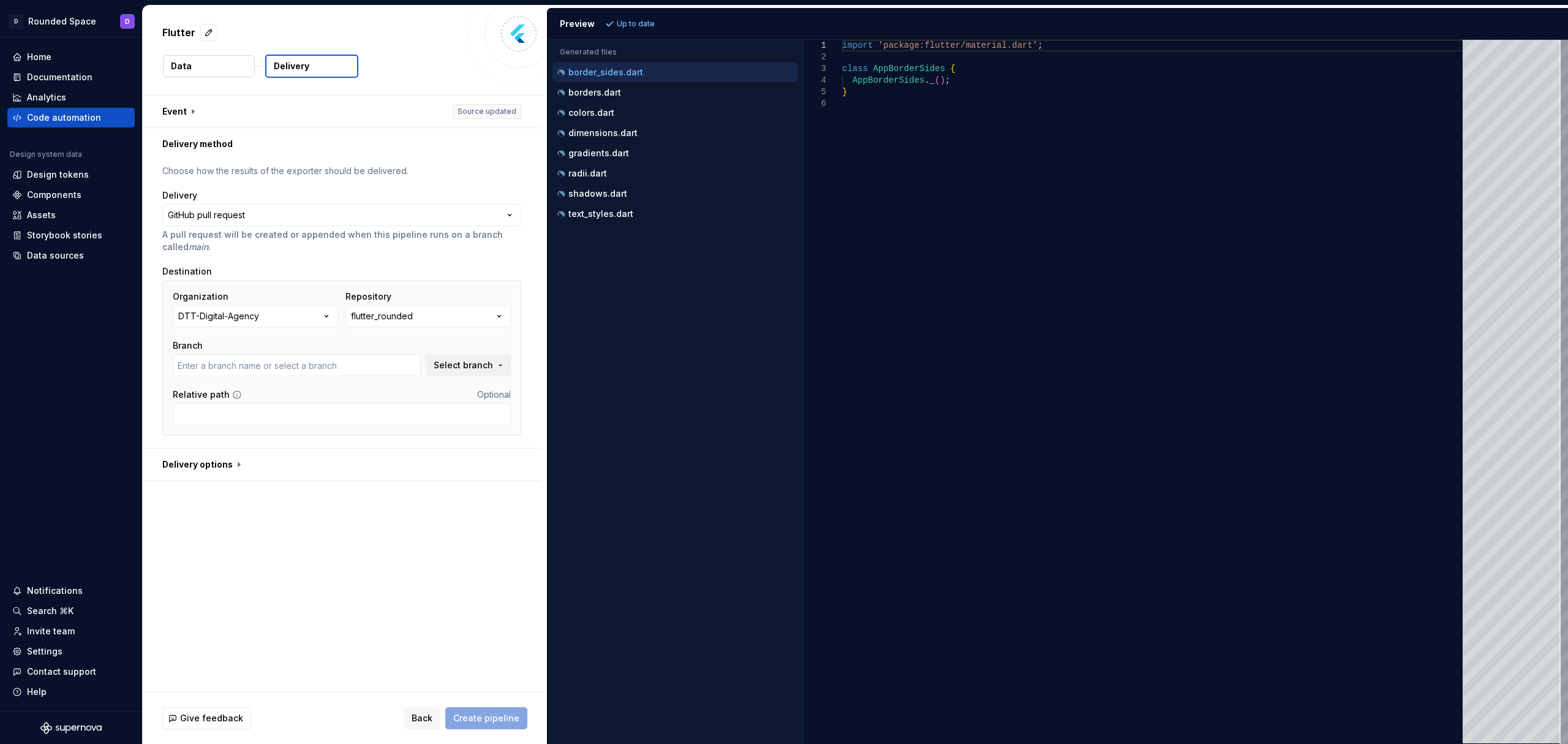
type input "main"
click at [306, 368] on input "main" at bounding box center [296, 365] width 248 height 22
click at [248, 407] on input "Relative path" at bounding box center [341, 414] width 338 height 22
type input "lib/figma"
click at [679, 112] on div "colors.dart" at bounding box center [676, 112] width 243 height 12
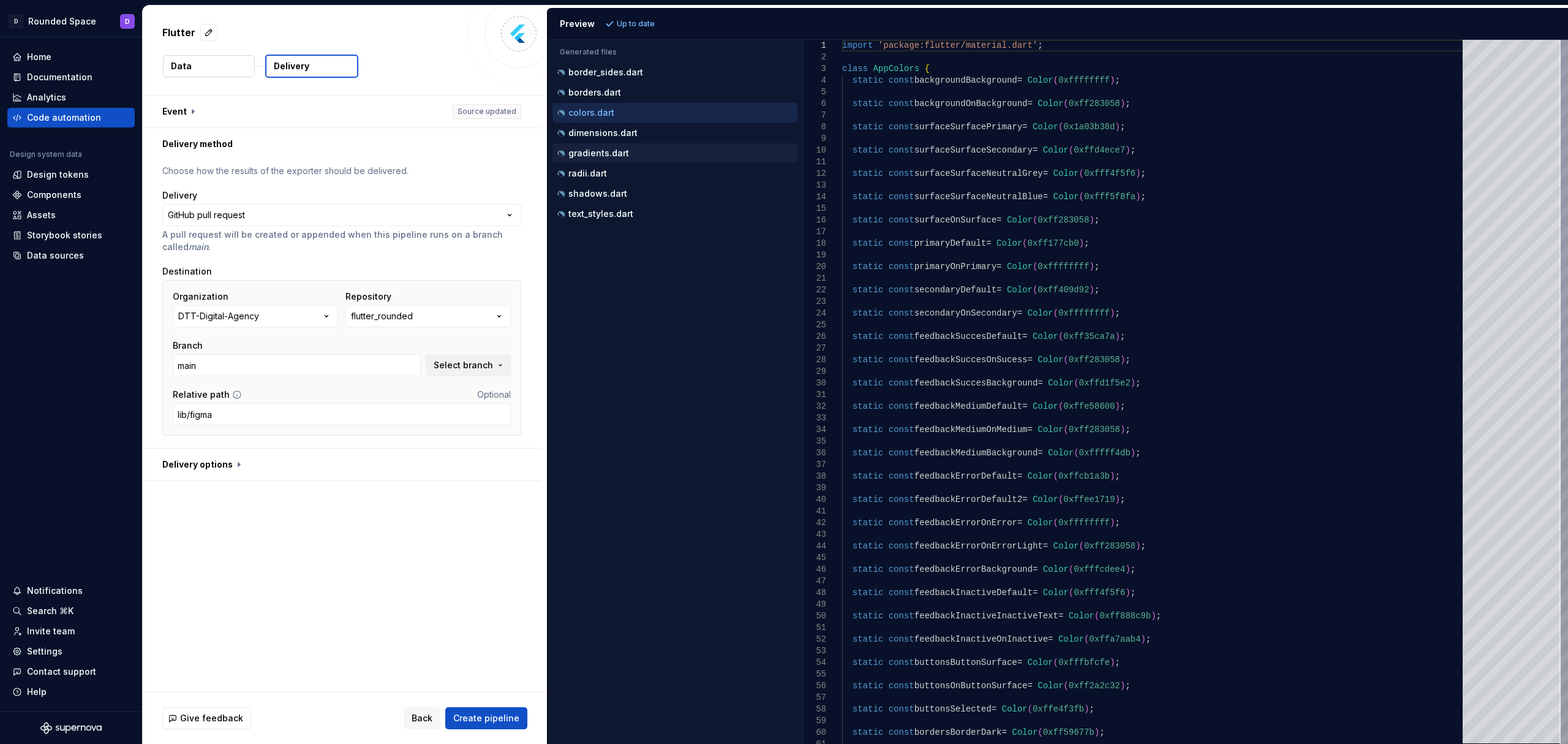
click at [661, 152] on div "gradients.dart" at bounding box center [676, 152] width 243 height 12
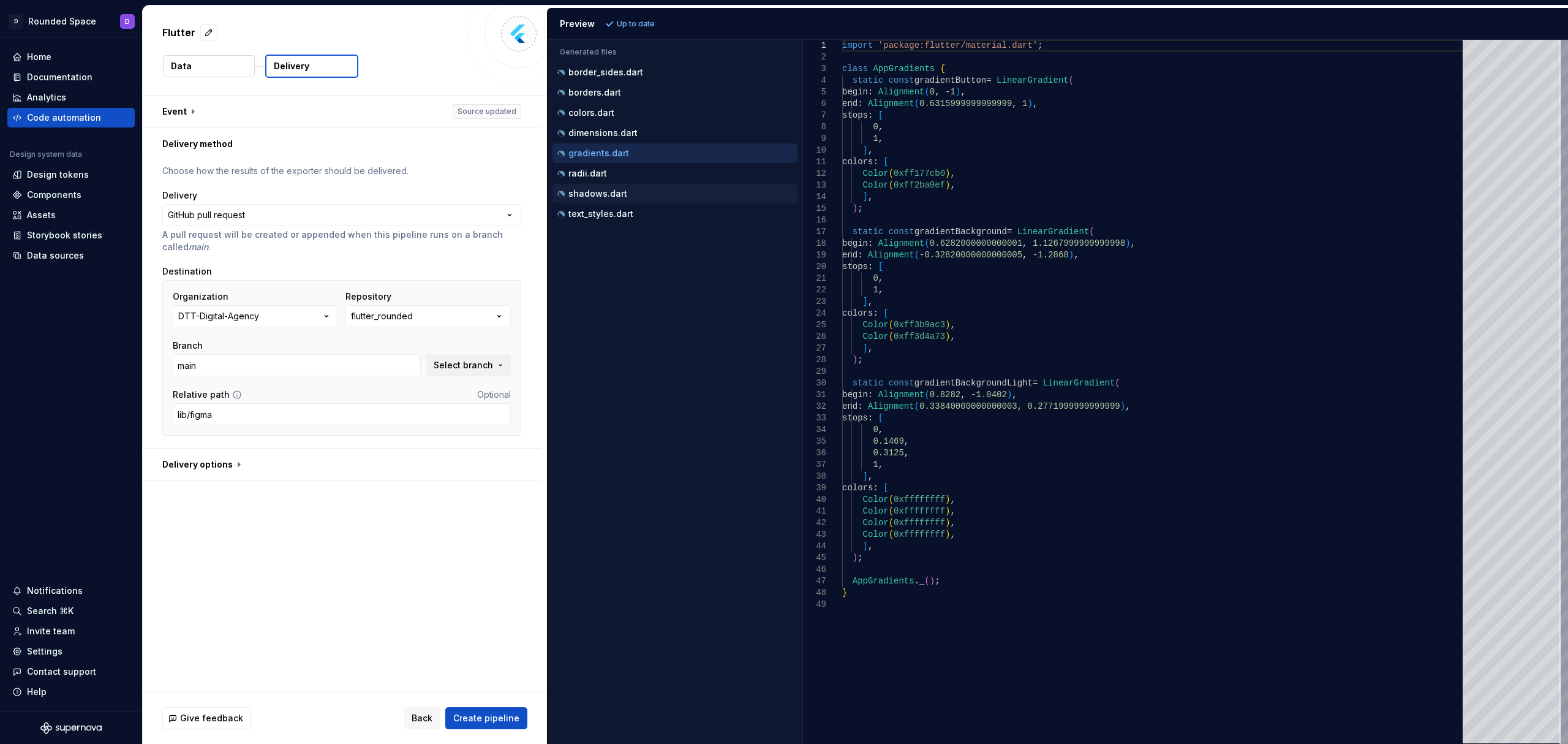
click at [648, 189] on button "shadows.dart" at bounding box center [674, 193] width 245 height 14
type textarea "**********"
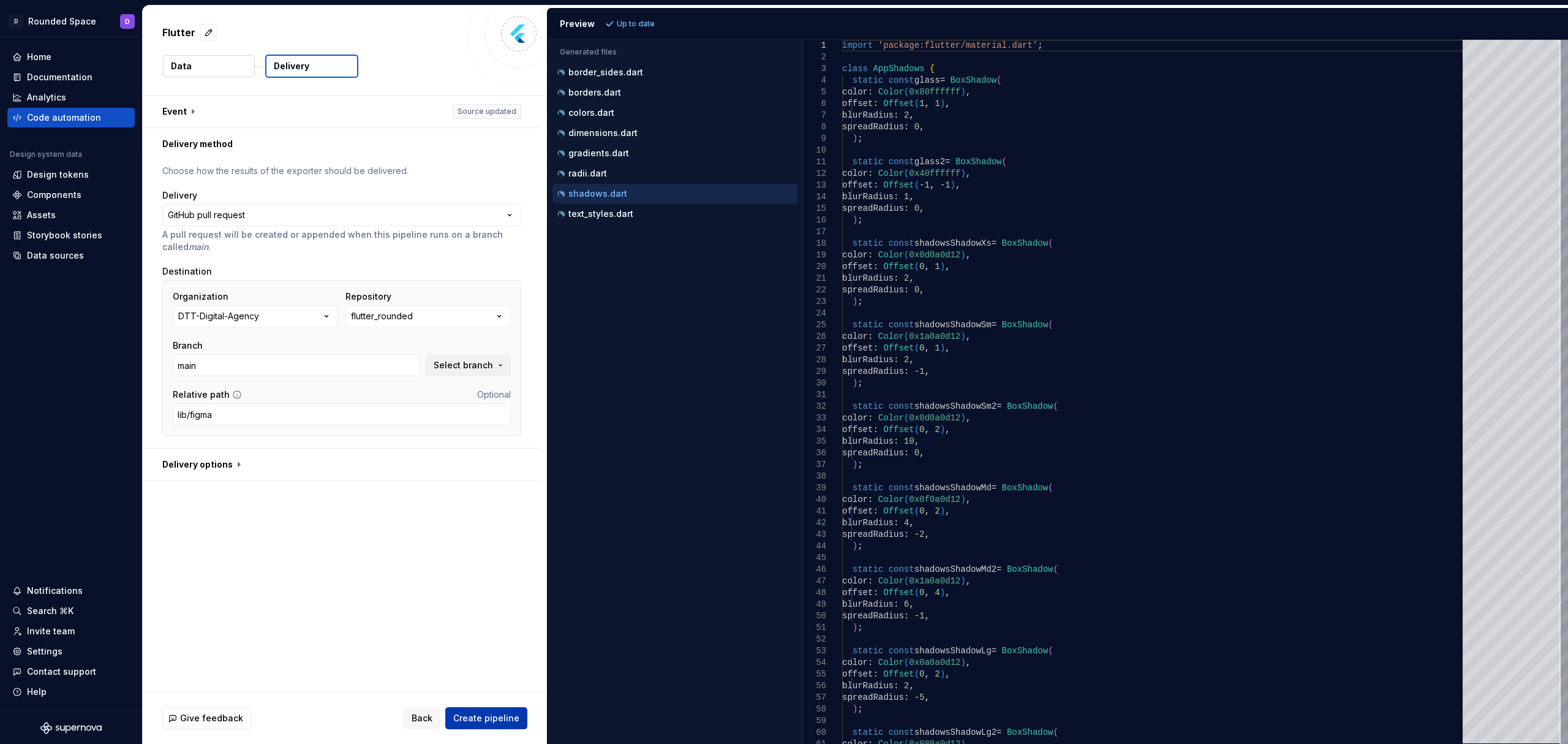
click at [490, 707] on button "Create pipeline" at bounding box center [486, 718] width 82 height 22
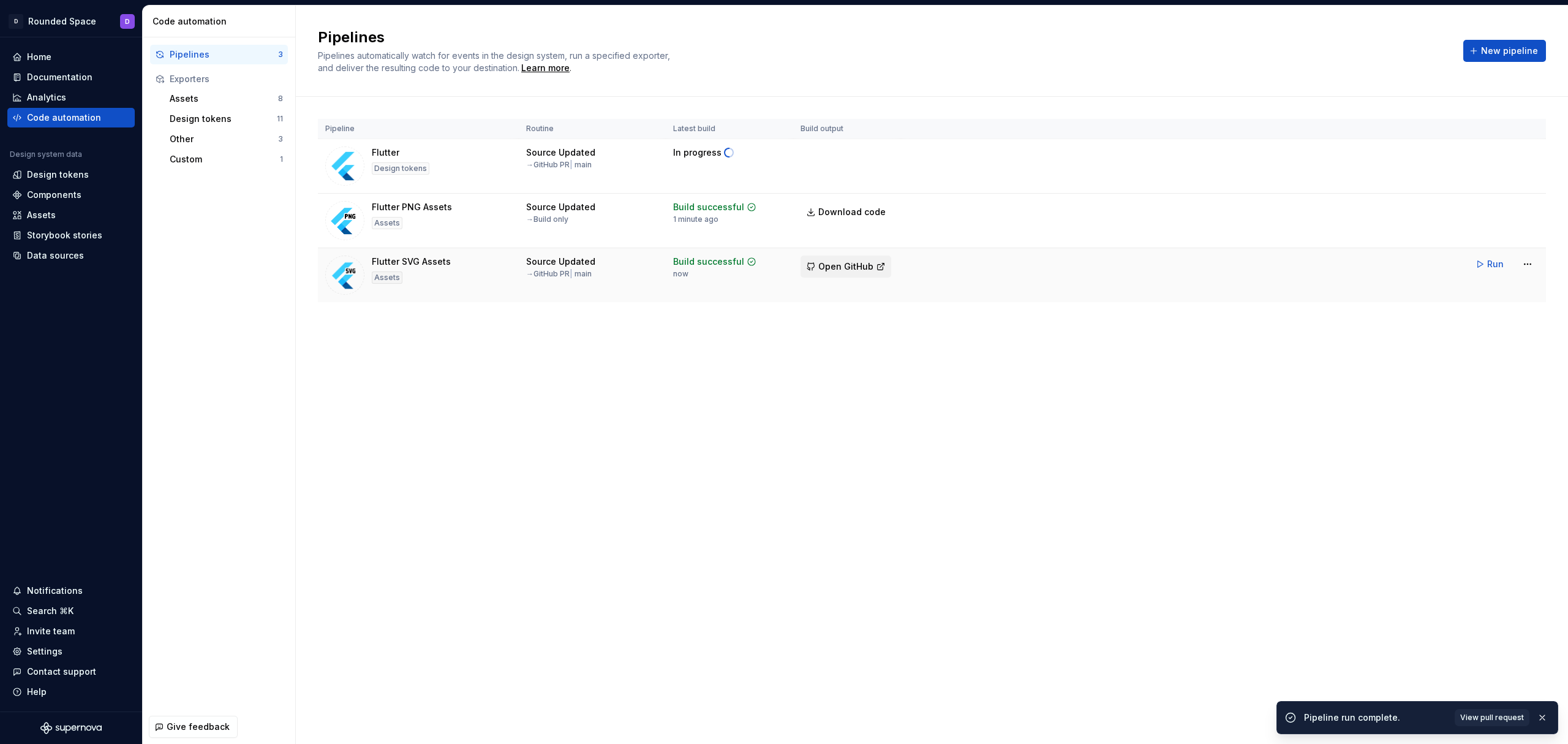
click at [839, 270] on span "Open GitHub" at bounding box center [845, 266] width 55 height 12
click at [841, 155] on span "Open GitHub" at bounding box center [845, 157] width 55 height 12
